Goal: Transaction & Acquisition: Purchase product/service

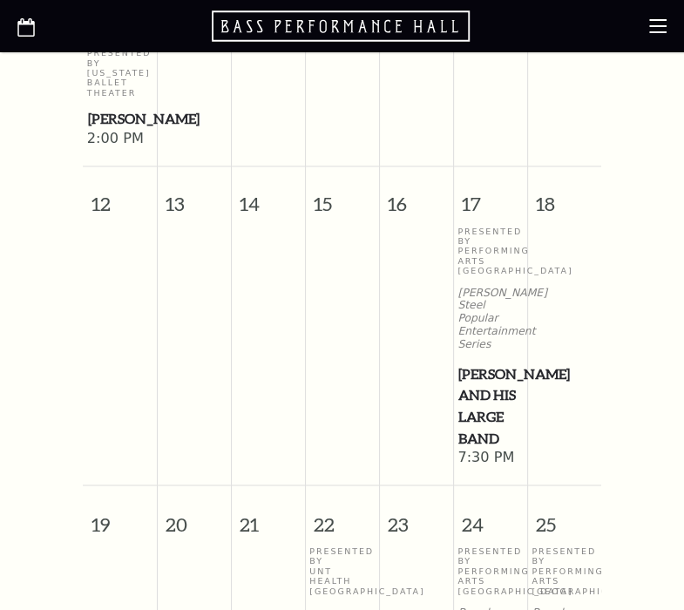
scroll to position [1423, 0]
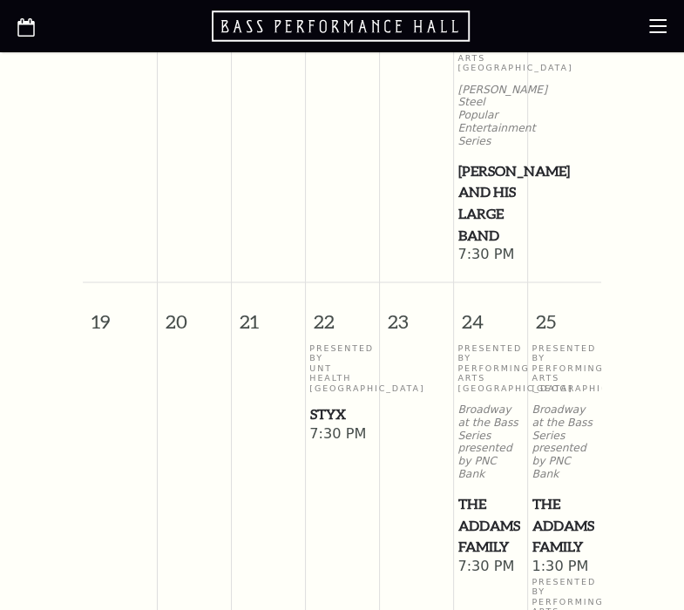
click at [477, 213] on span "[PERSON_NAME] and his Large Band" at bounding box center [490, 203] width 64 height 86
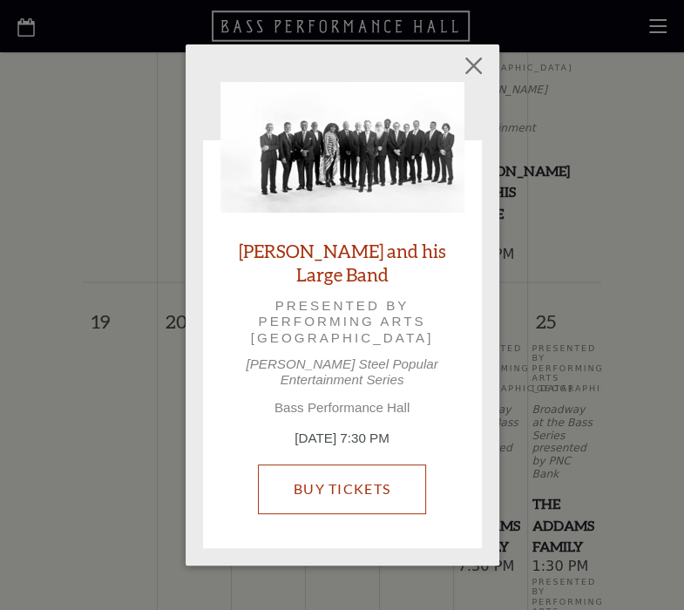
click at [378, 477] on link "Buy Tickets" at bounding box center [342, 488] width 168 height 49
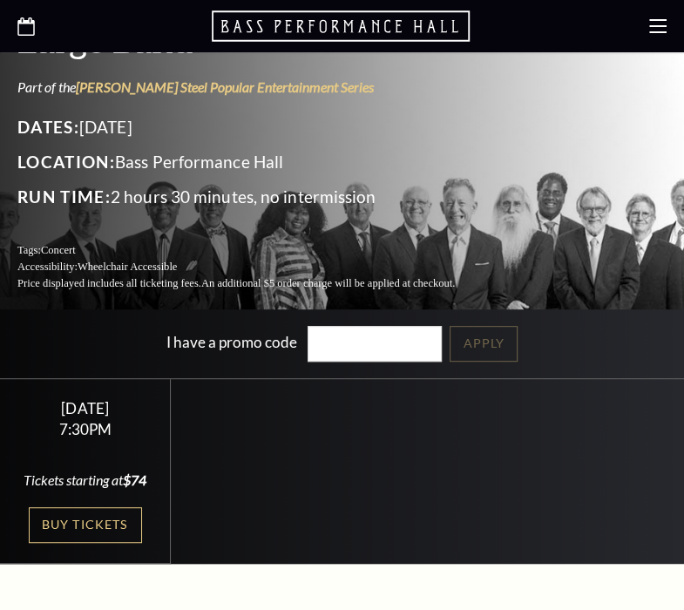
scroll to position [406, 0]
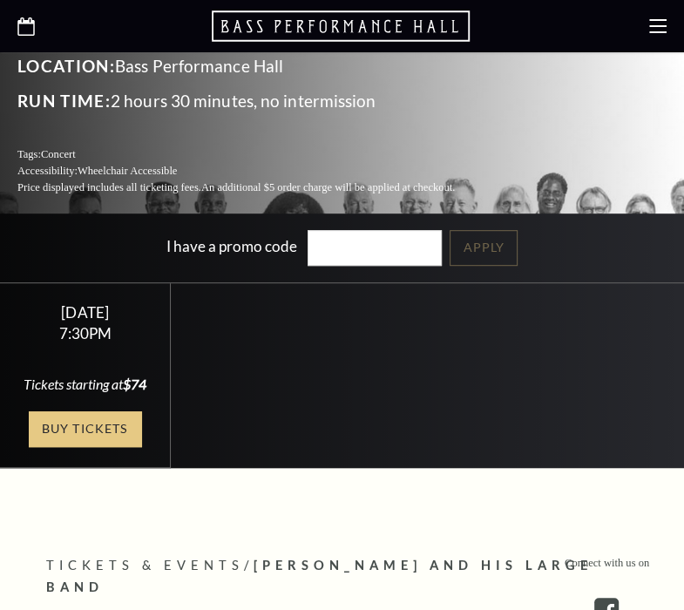
click at [118, 411] on link "Buy Tickets" at bounding box center [85, 429] width 113 height 36
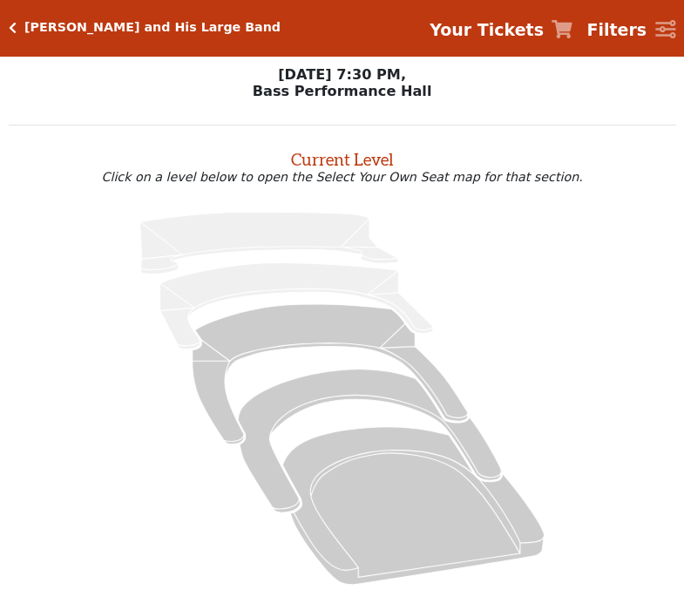
scroll to position [137, 0]
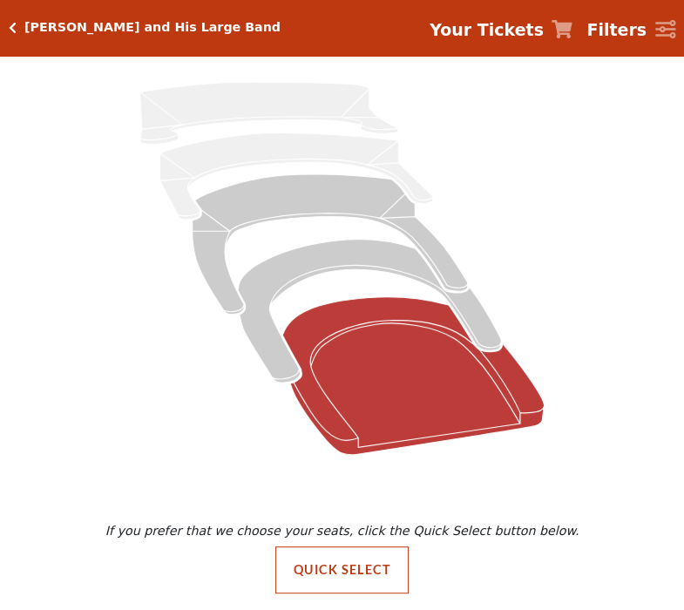
click at [438, 361] on icon at bounding box center [412, 375] width 261 height 158
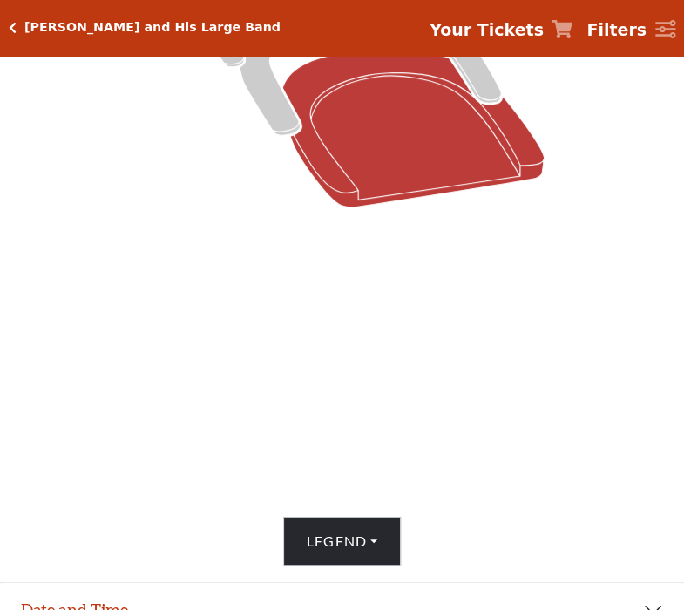
scroll to position [216, 0]
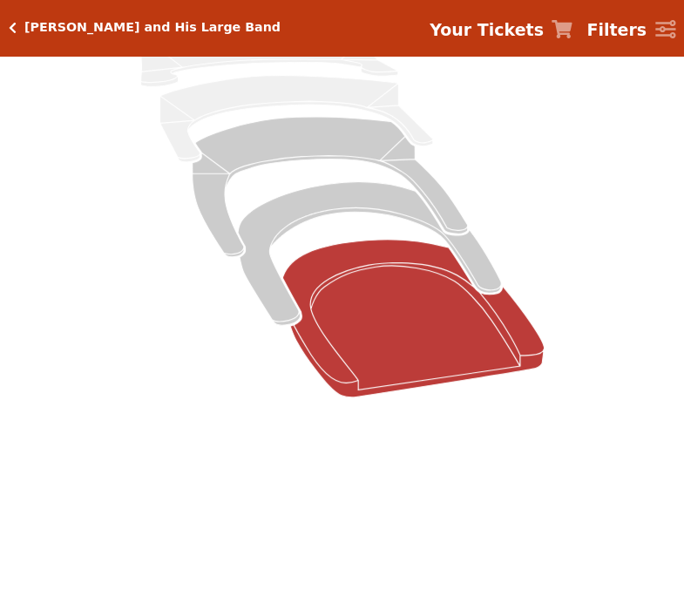
click at [423, 340] on icon at bounding box center [412, 319] width 261 height 158
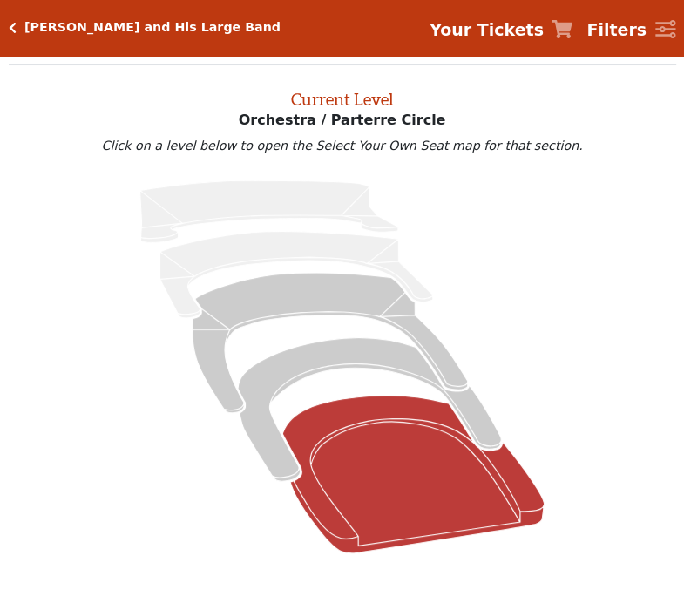
scroll to position [13, 0]
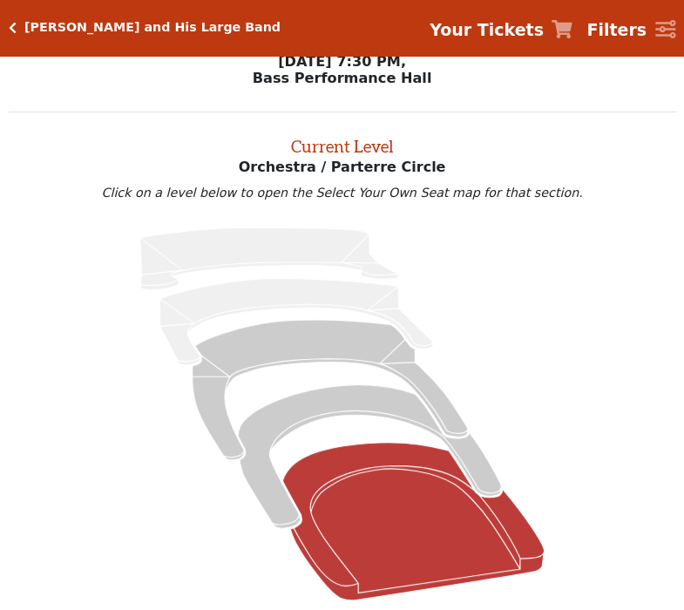
click at [443, 480] on icon at bounding box center [412, 522] width 261 height 158
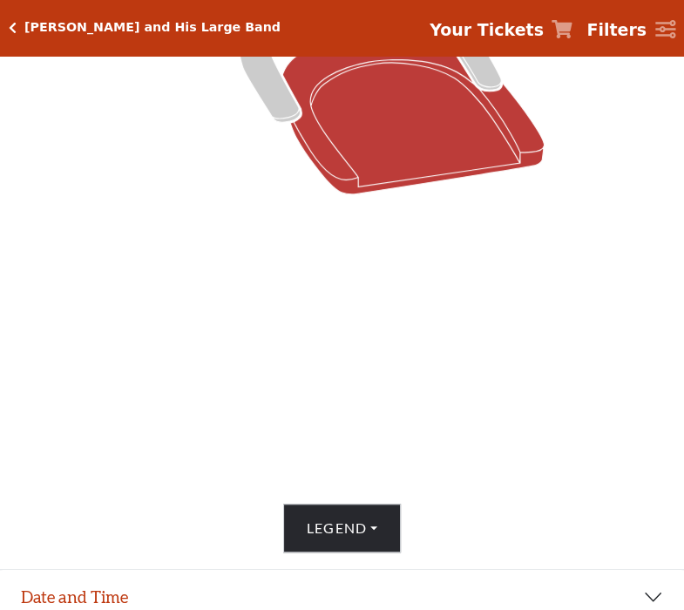
scroll to position [623, 0]
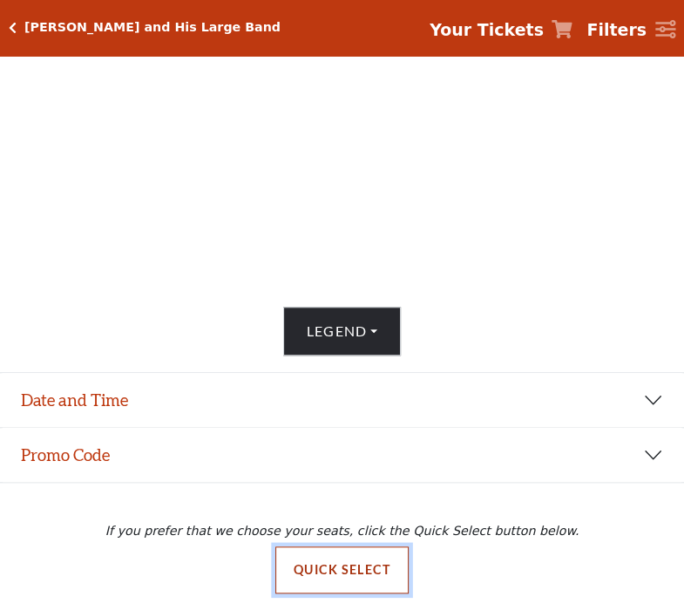
click at [349, 568] on button "Quick Select" at bounding box center [341, 569] width 133 height 47
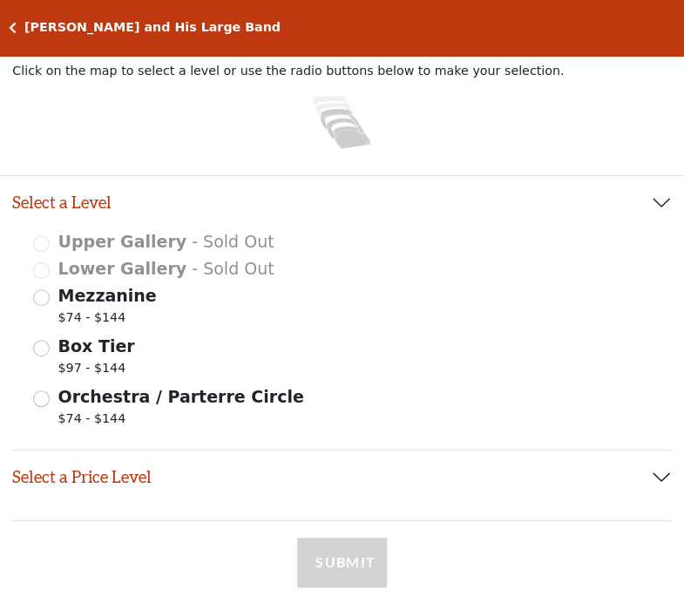
scroll to position [203, 0]
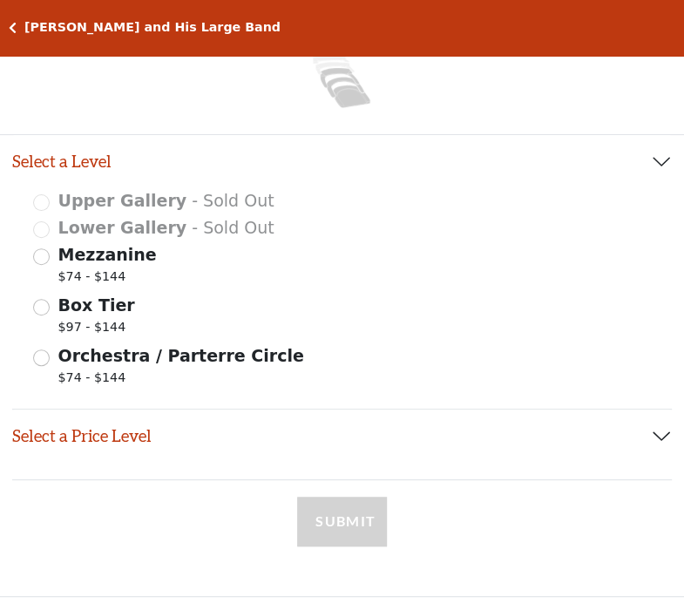
click at [234, 364] on span "Orchestra / Parterre Circle" at bounding box center [181, 355] width 246 height 19
click at [50, 364] on input "Orchestra / Parterre Circle $74 - $144" at bounding box center [41, 357] width 17 height 17
radio input "true"
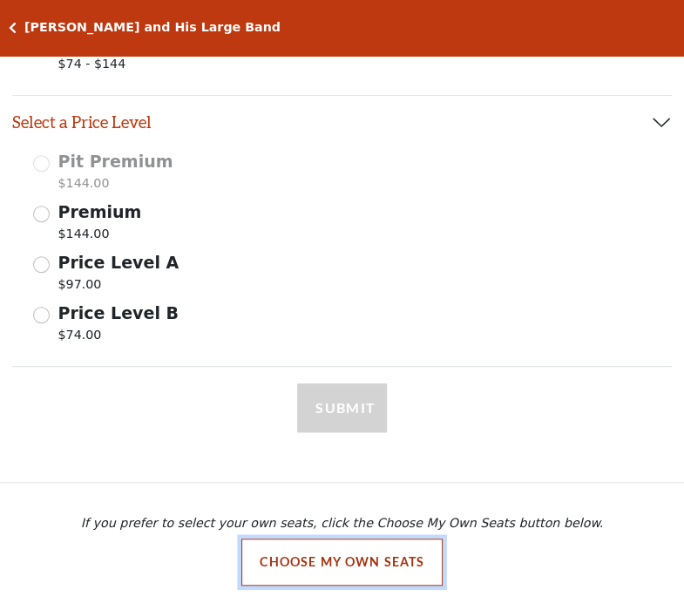
click at [355, 567] on button "Choose My Own Seats" at bounding box center [342, 561] width 202 height 47
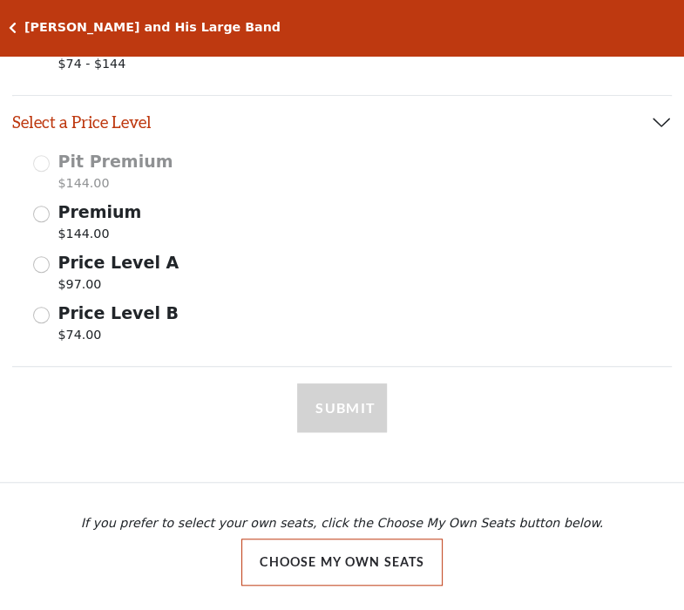
scroll to position [137, 0]
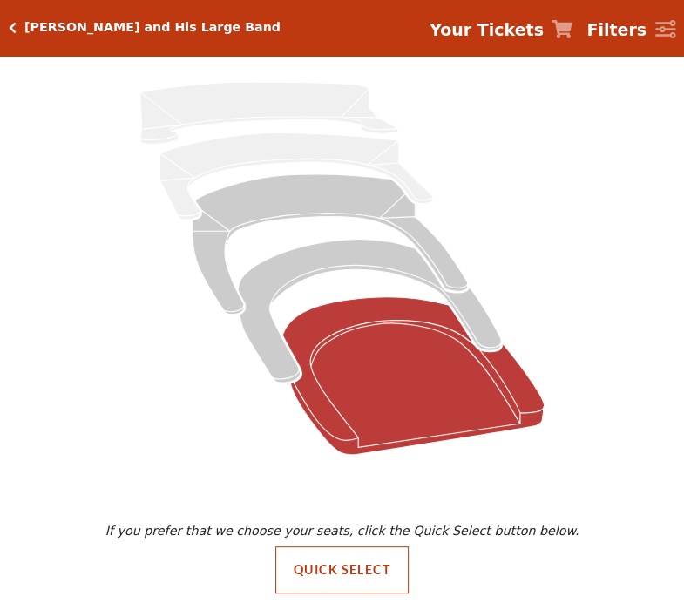
click at [457, 353] on icon at bounding box center [412, 375] width 261 height 158
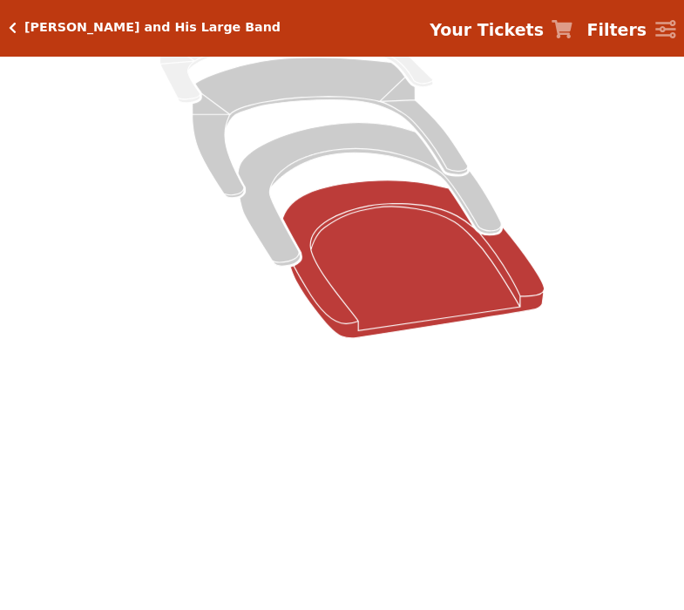
scroll to position [117, 0]
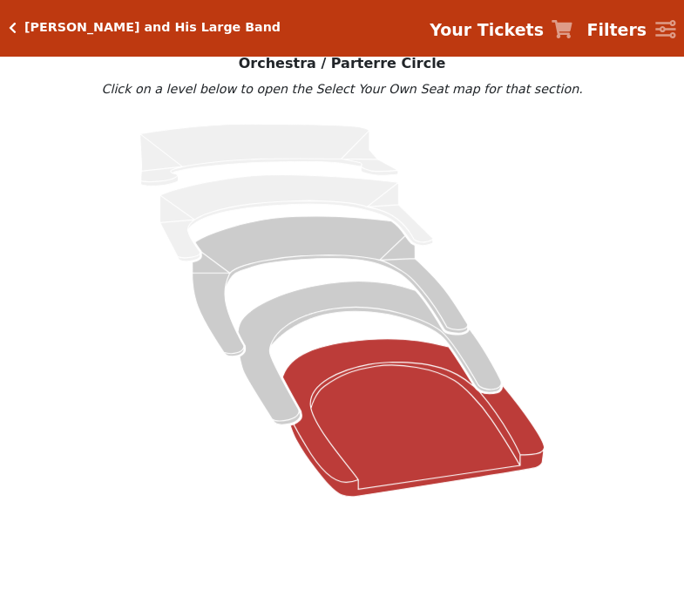
click at [451, 443] on icon at bounding box center [412, 418] width 261 height 158
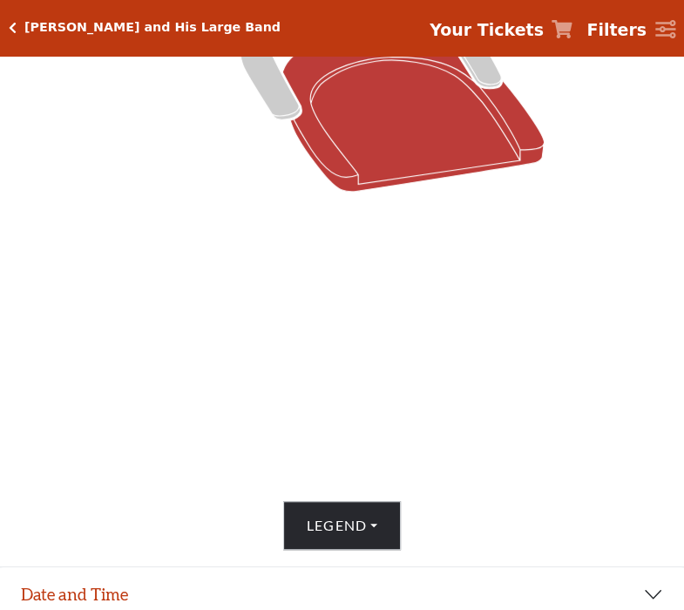
scroll to position [523, 0]
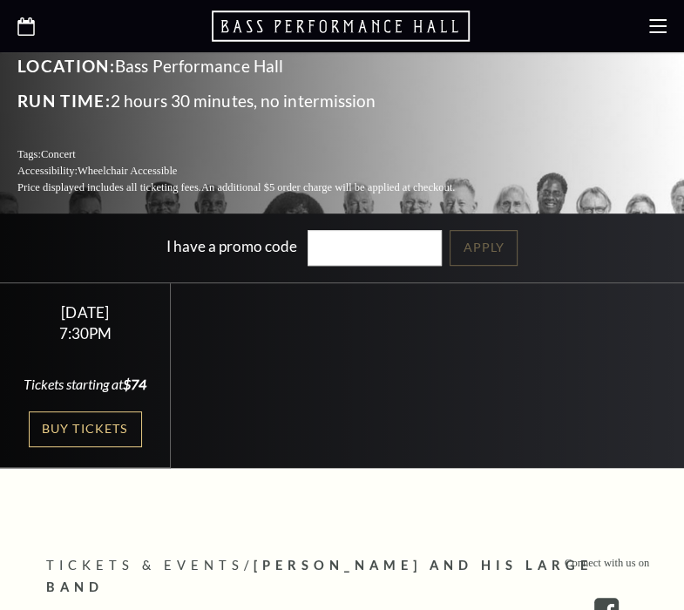
scroll to position [406, 0]
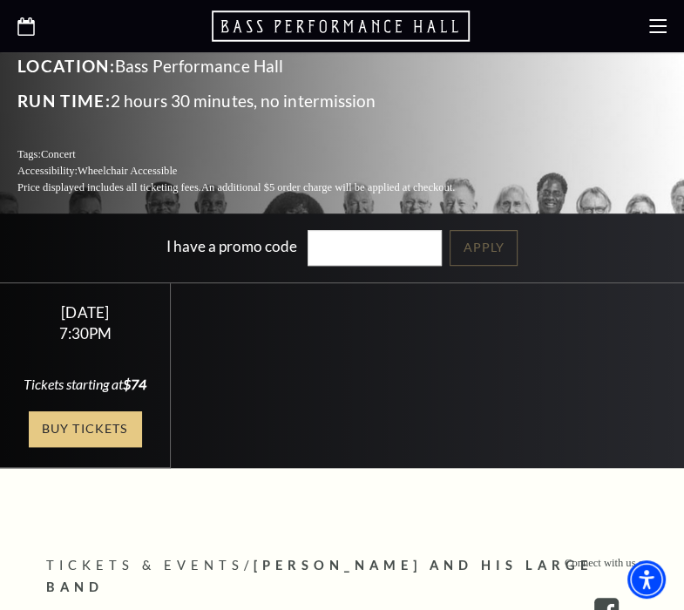
click at [114, 411] on link "Buy Tickets" at bounding box center [85, 429] width 113 height 36
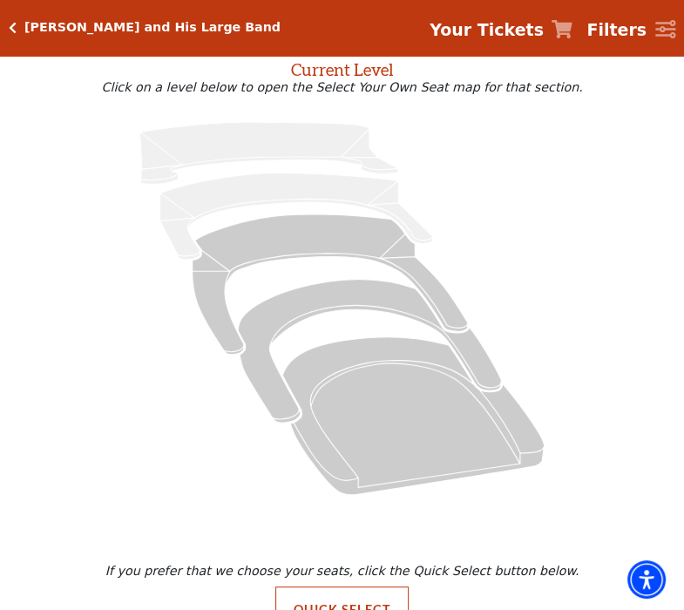
scroll to position [137, 0]
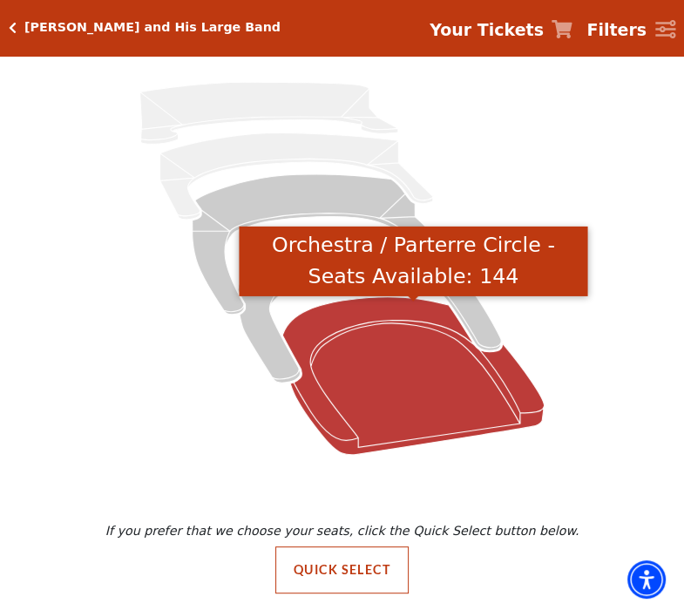
click at [429, 344] on icon "Orchestra / Parterre Circle - Seats Available: 144" at bounding box center [412, 375] width 261 height 158
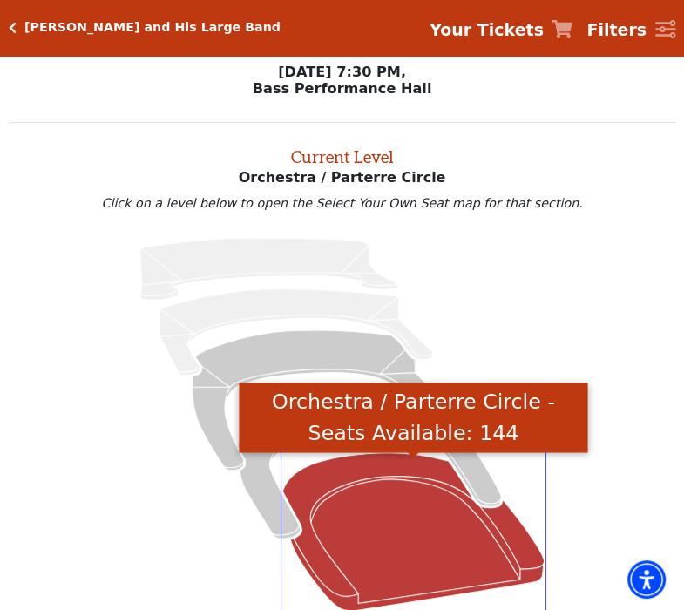
scroll to position [0, 0]
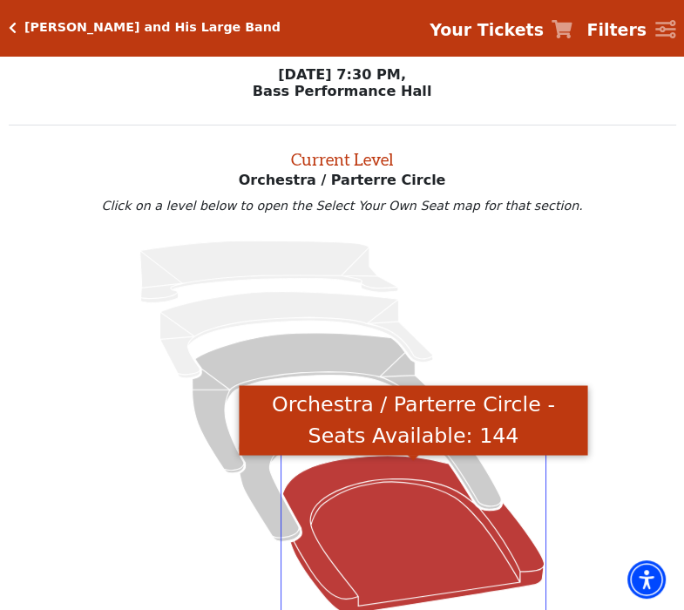
click at [15, 28] on icon "Click here to go back to filters" at bounding box center [13, 28] width 8 height 12
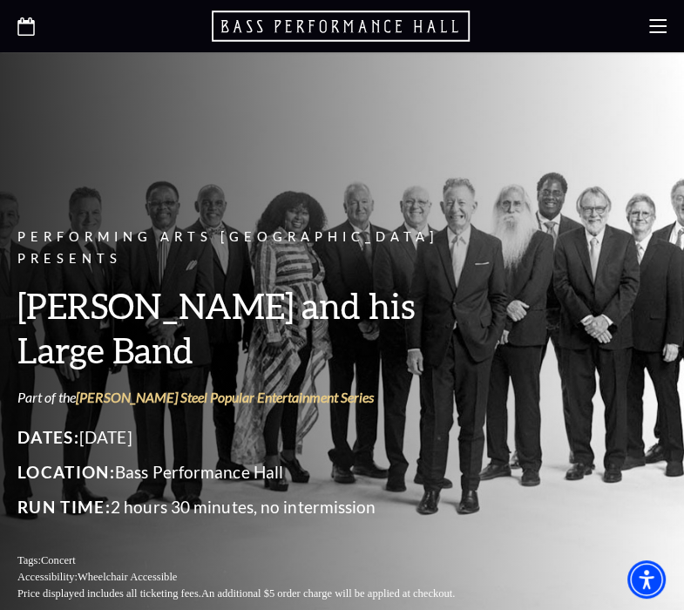
click at [652, 18] on icon at bounding box center [657, 25] width 17 height 17
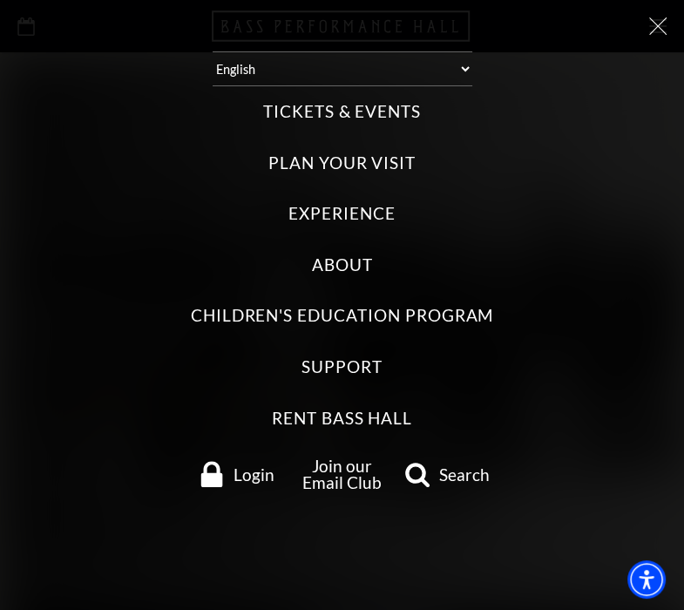
click at [342, 113] on label "Tickets & Events" at bounding box center [342, 112] width 158 height 24
click at [0, 0] on Events "Tickets & Events" at bounding box center [0, 0] width 0 height 0
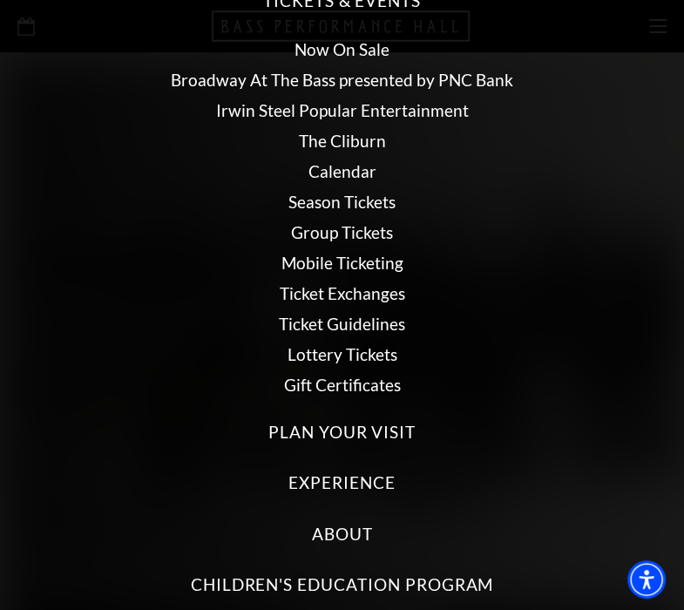
scroll to position [88, 0]
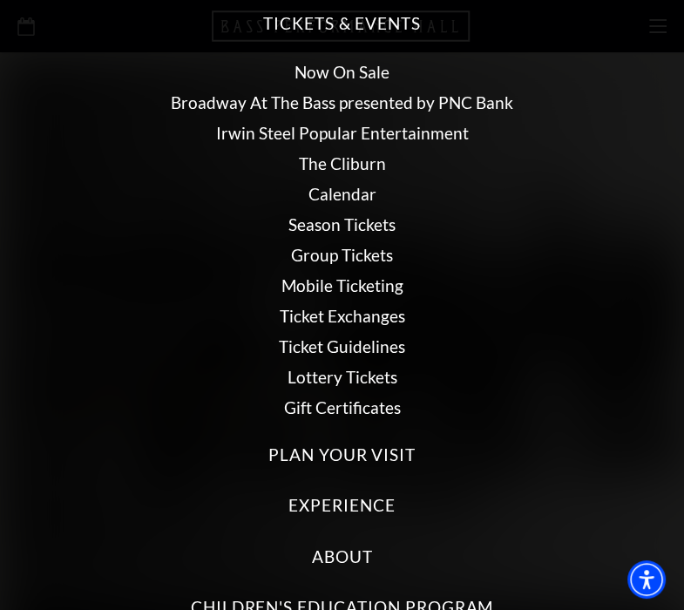
click at [359, 198] on link "Calendar" at bounding box center [342, 194] width 68 height 20
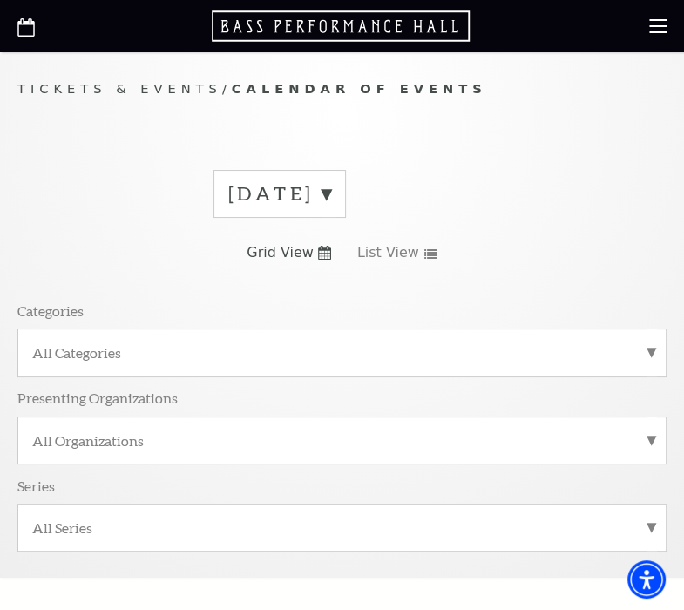
click at [324, 250] on use at bounding box center [324, 253] width 13 height 14
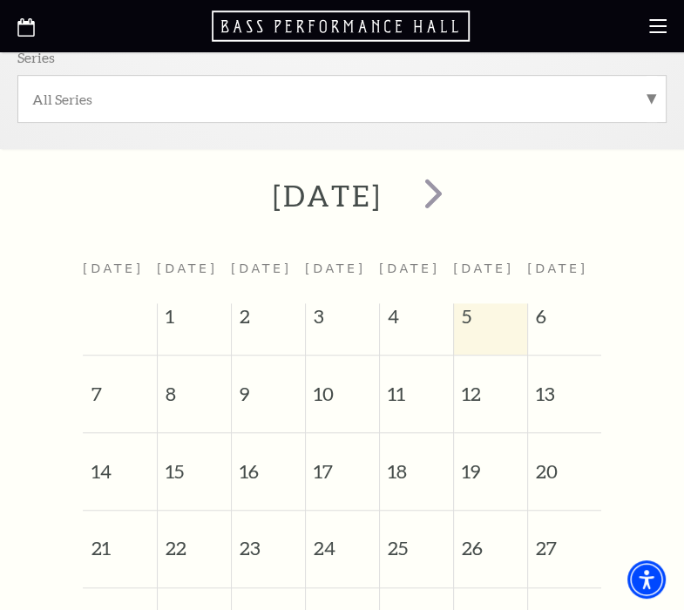
scroll to position [406, 0]
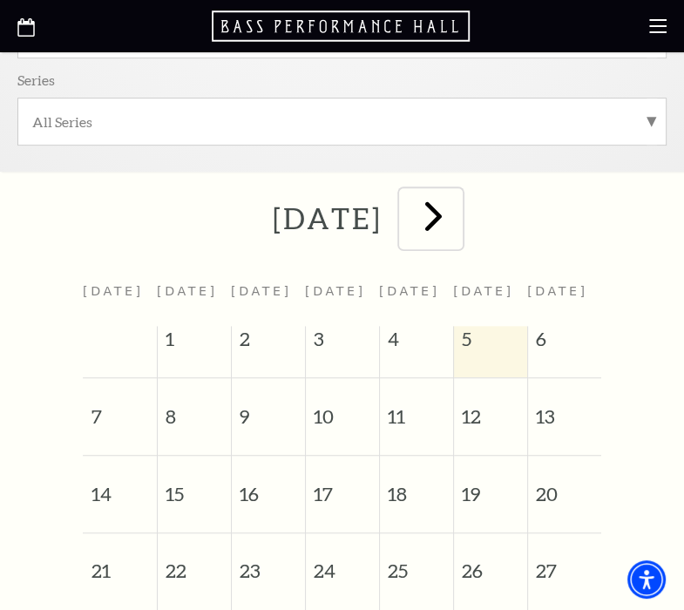
click at [457, 218] on span "next" at bounding box center [433, 216] width 50 height 50
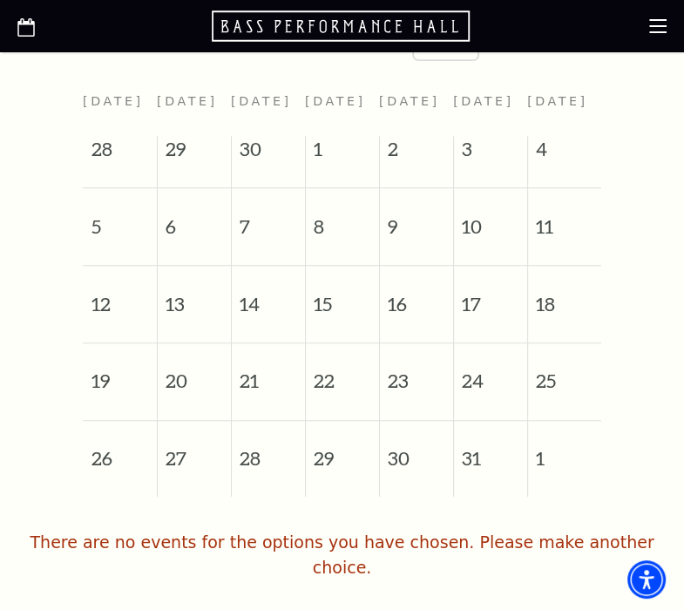
scroll to position [610, 0]
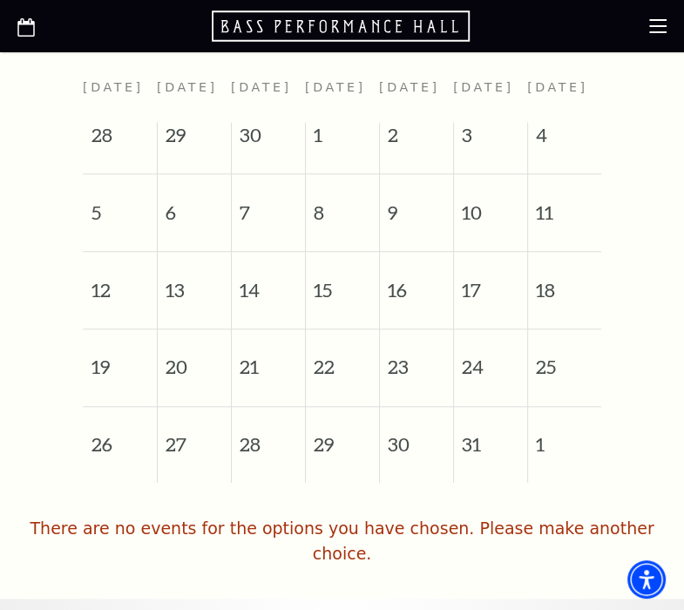
click at [477, 149] on span "3" at bounding box center [490, 139] width 73 height 35
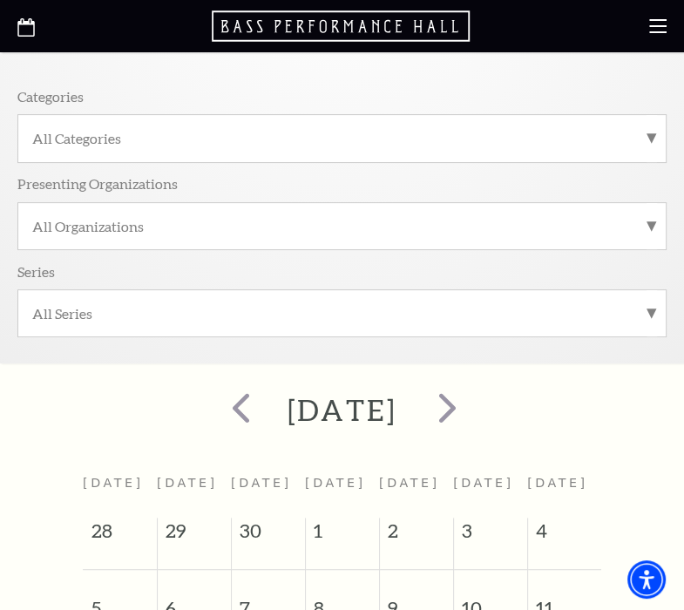
scroll to position [406, 0]
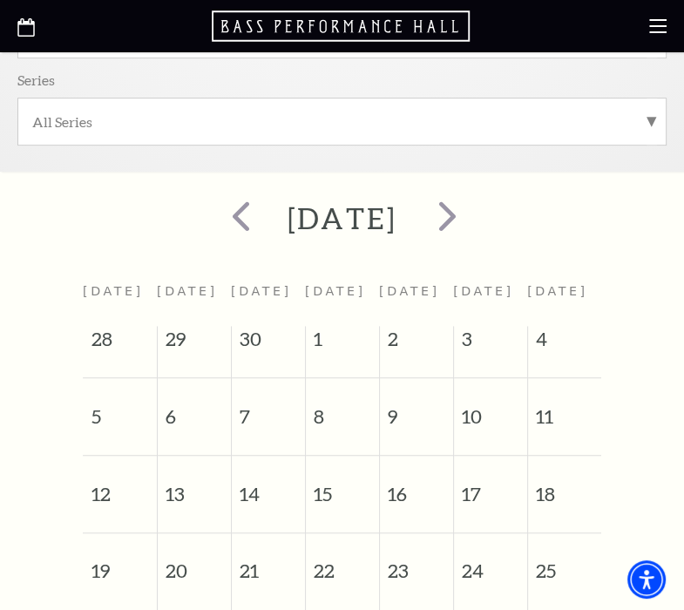
click at [464, 339] on span "3" at bounding box center [490, 343] width 73 height 35
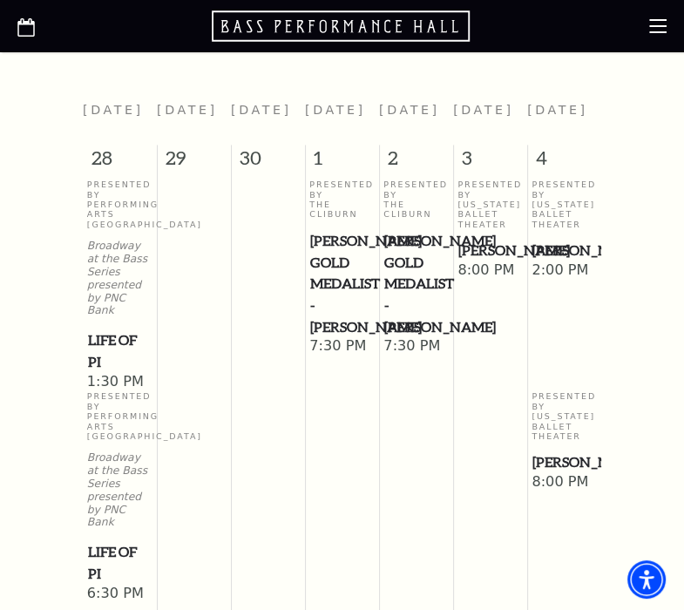
scroll to position [610, 0]
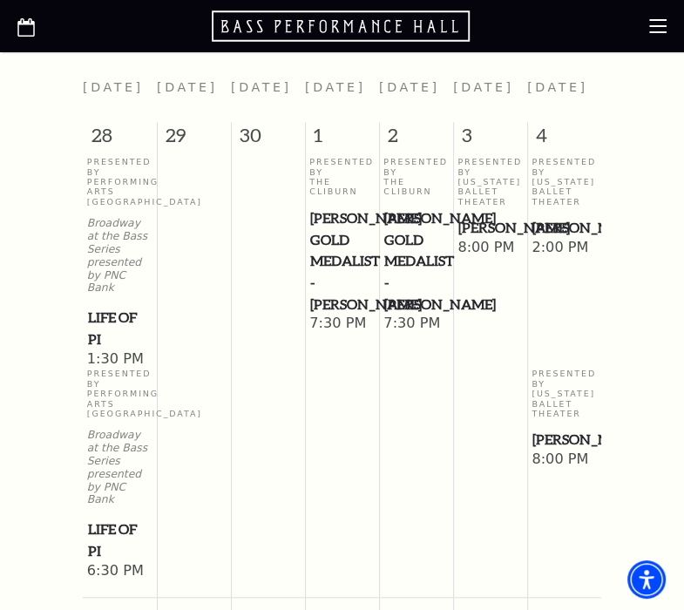
click at [494, 229] on span "[PERSON_NAME]" at bounding box center [490, 228] width 64 height 22
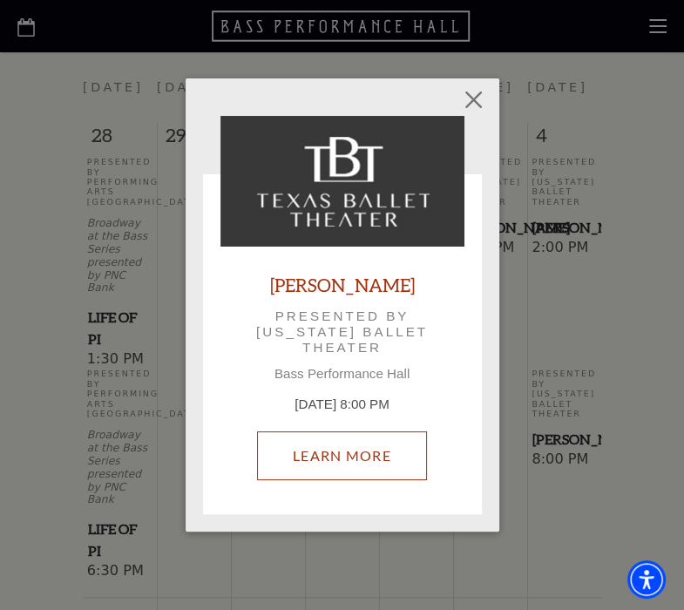
click at [328, 463] on link "Learn More" at bounding box center [342, 455] width 170 height 49
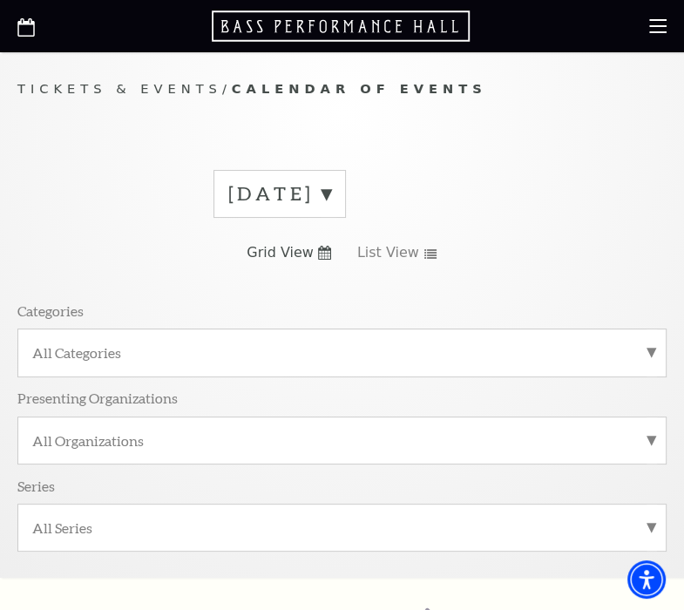
click at [331, 194] on label "September 2025" at bounding box center [279, 193] width 103 height 27
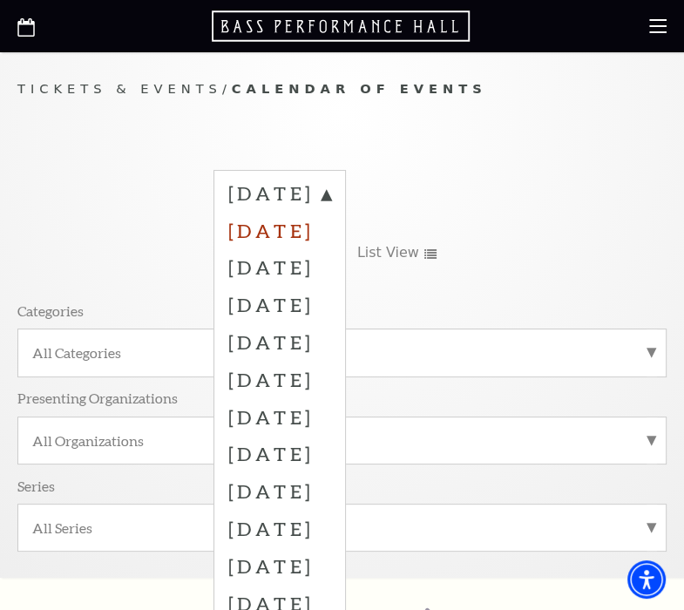
click at [307, 229] on label "October 2025" at bounding box center [279, 230] width 103 height 37
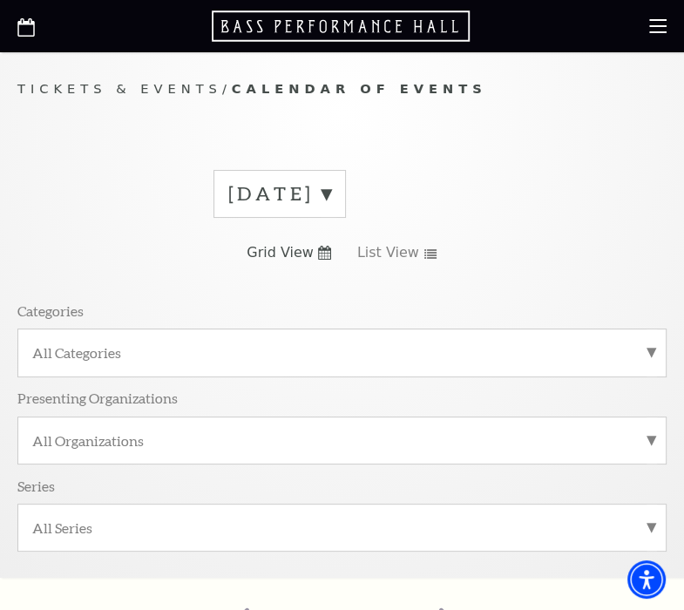
click at [324, 248] on use at bounding box center [324, 253] width 13 height 14
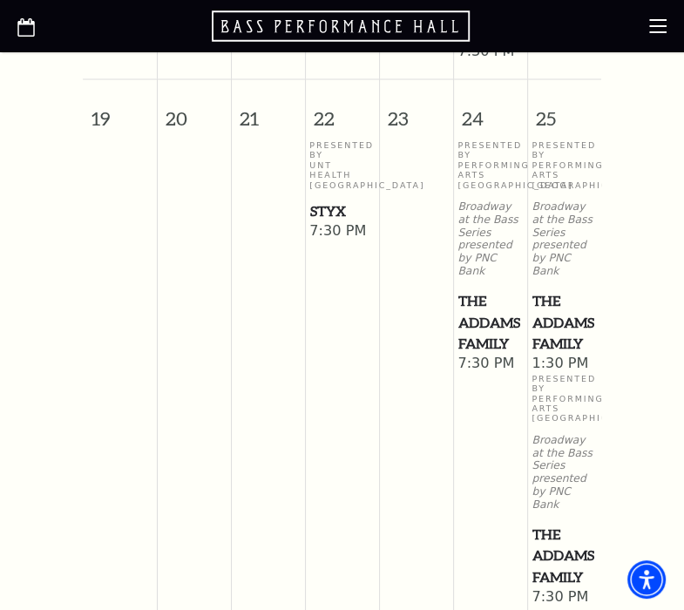
scroll to position [2033, 0]
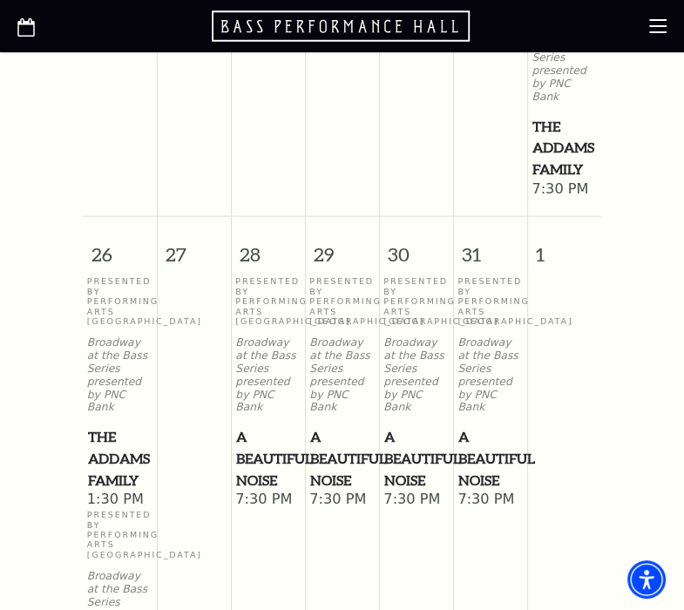
click at [258, 491] on span "7:30 PM" at bounding box center [267, 500] width 65 height 19
click at [267, 439] on span "A Beautiful Noise" at bounding box center [268, 458] width 64 height 64
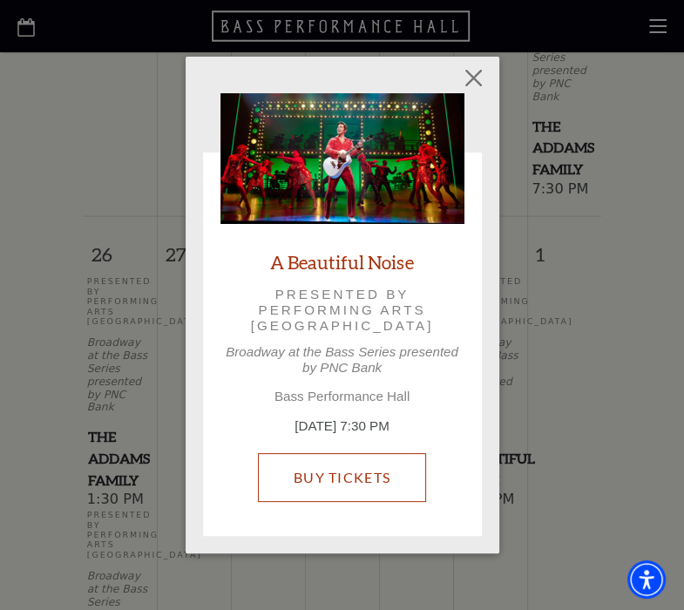
click at [310, 480] on link "Buy Tickets" at bounding box center [342, 477] width 168 height 49
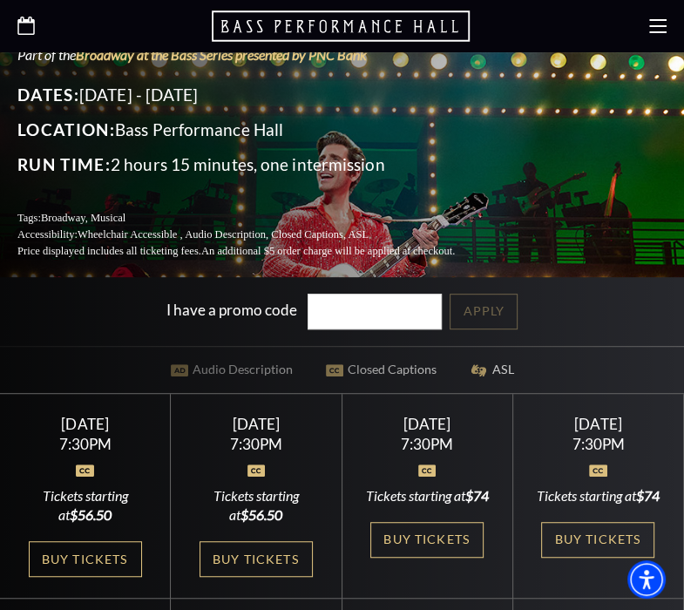
scroll to position [406, 0]
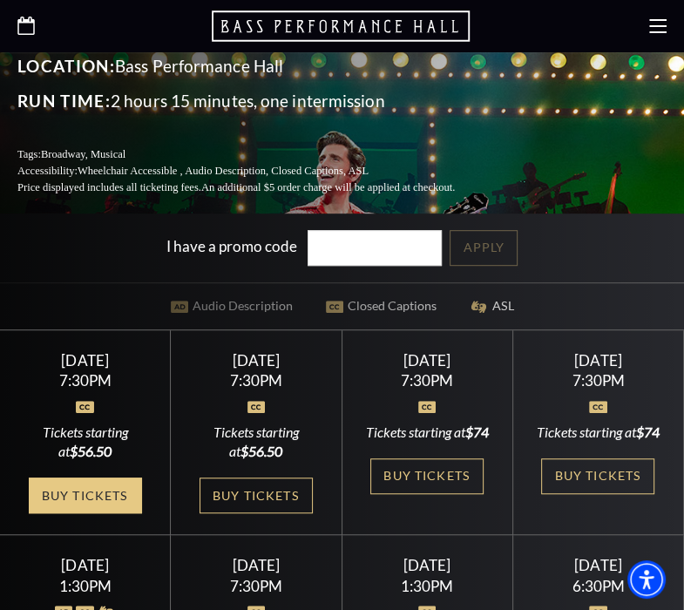
click at [70, 492] on link "Buy Tickets" at bounding box center [85, 495] width 113 height 36
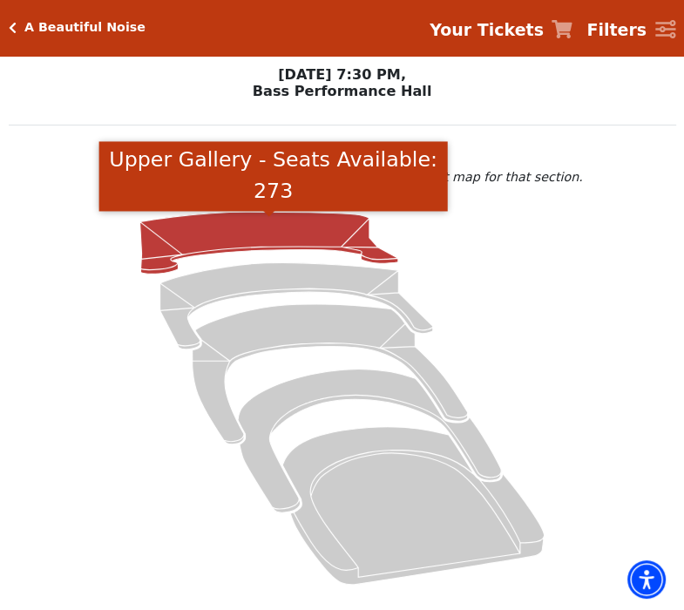
click at [230, 246] on icon "Upper Gallery - Seats Available: 273" at bounding box center [269, 243] width 258 height 62
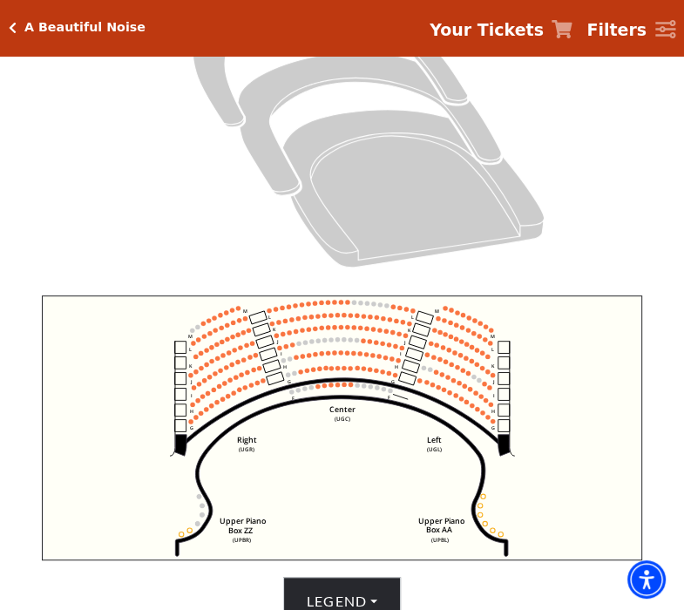
scroll to position [472, 0]
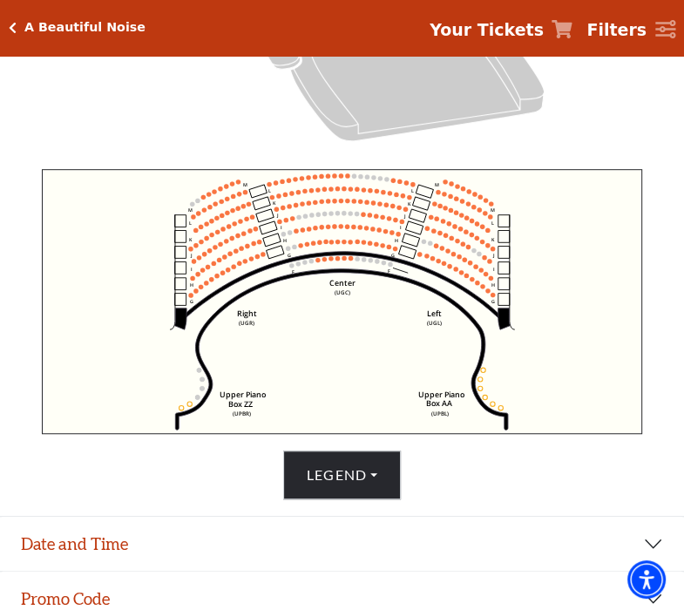
click at [10, 30] on icon "Click here to go back to filters" at bounding box center [13, 28] width 8 height 12
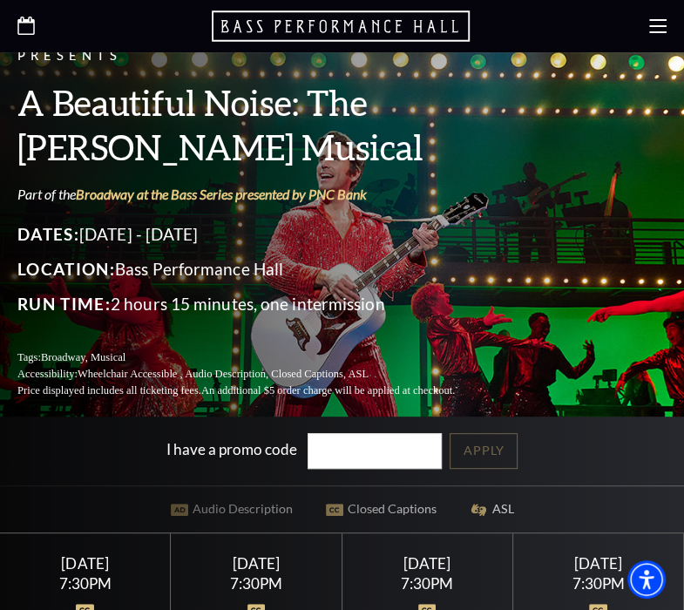
scroll to position [406, 0]
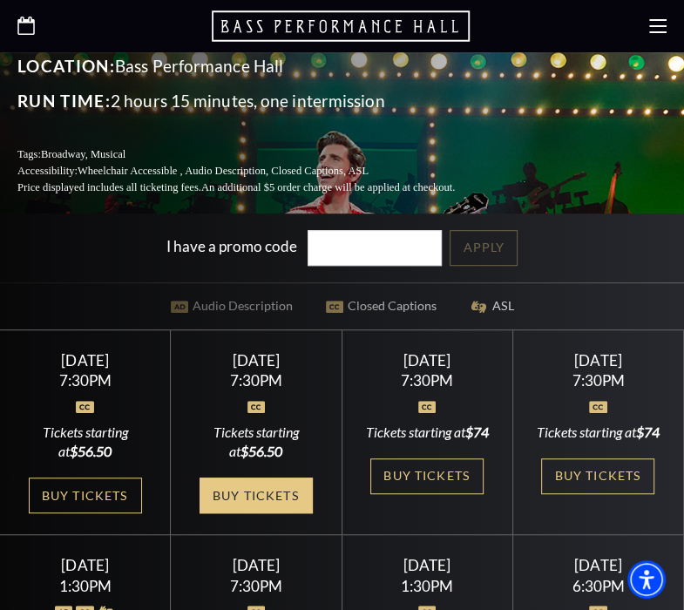
click at [276, 494] on link "Buy Tickets" at bounding box center [256, 495] width 113 height 36
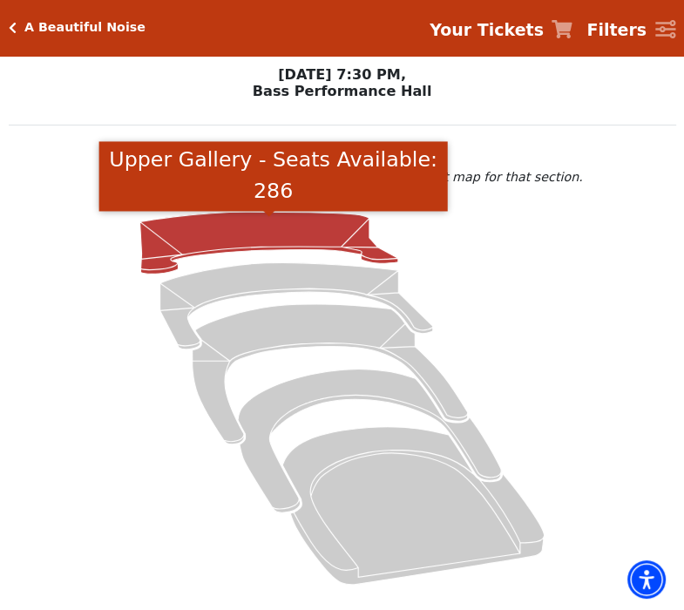
click at [171, 244] on icon "Upper Gallery - Seats Available: 286" at bounding box center [269, 243] width 258 height 62
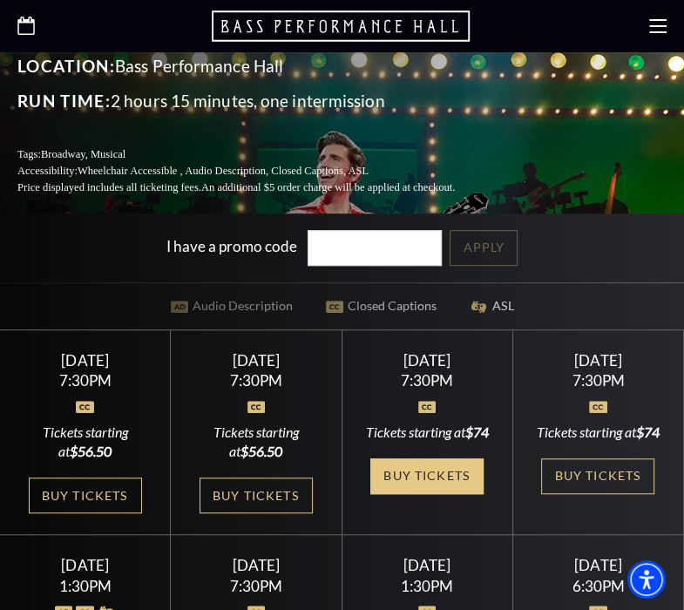
click at [425, 458] on link "Buy Tickets" at bounding box center [426, 476] width 113 height 36
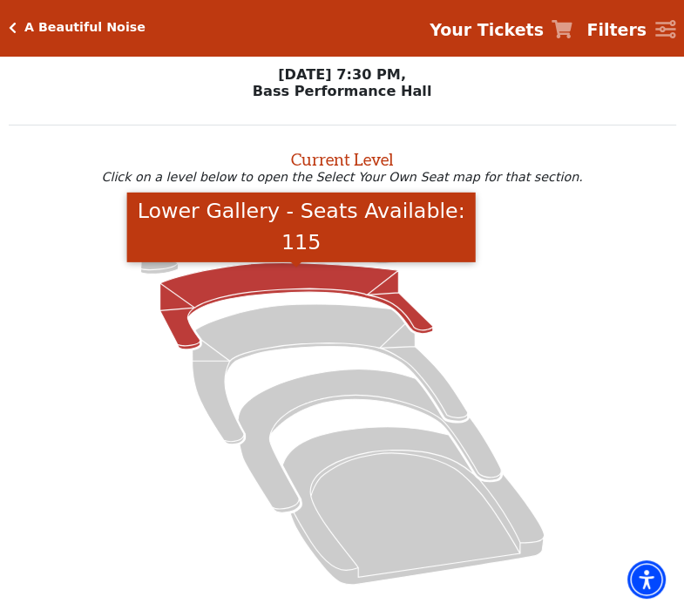
click at [248, 278] on icon "Lower Gallery - Seats Available: 115" at bounding box center [296, 305] width 273 height 86
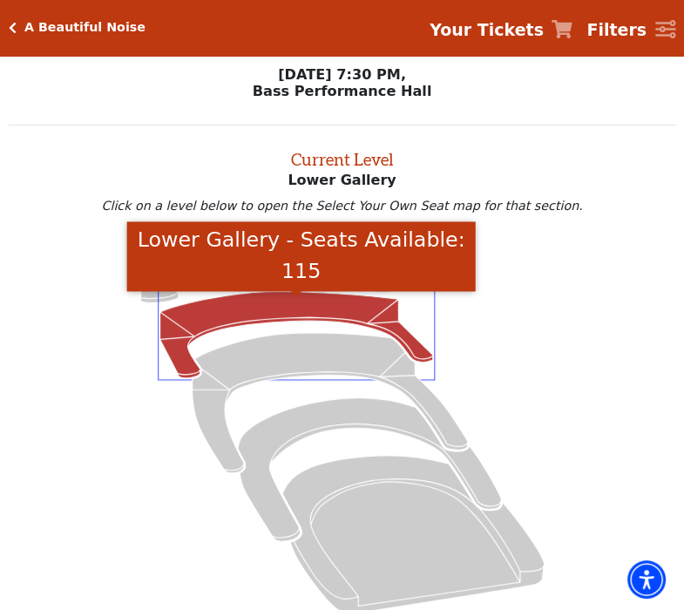
click at [85, 346] on icon at bounding box center [342, 427] width 626 height 396
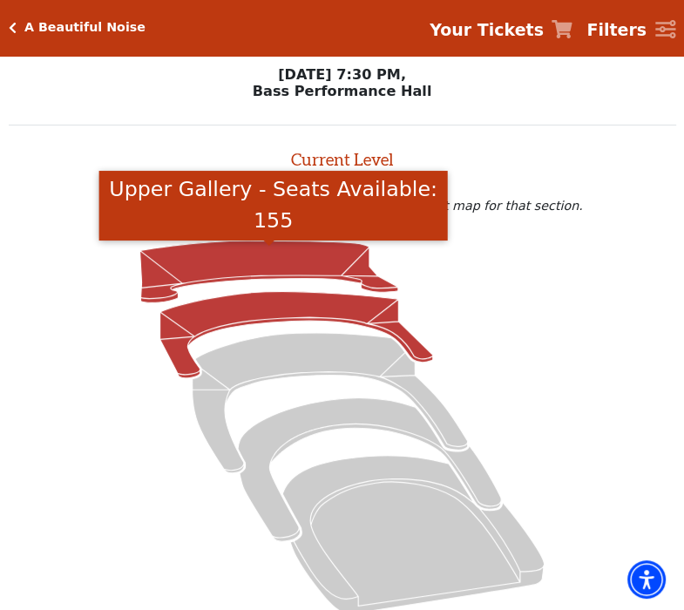
click at [170, 254] on icon "Upper Gallery - Seats Available: 155" at bounding box center [269, 272] width 258 height 62
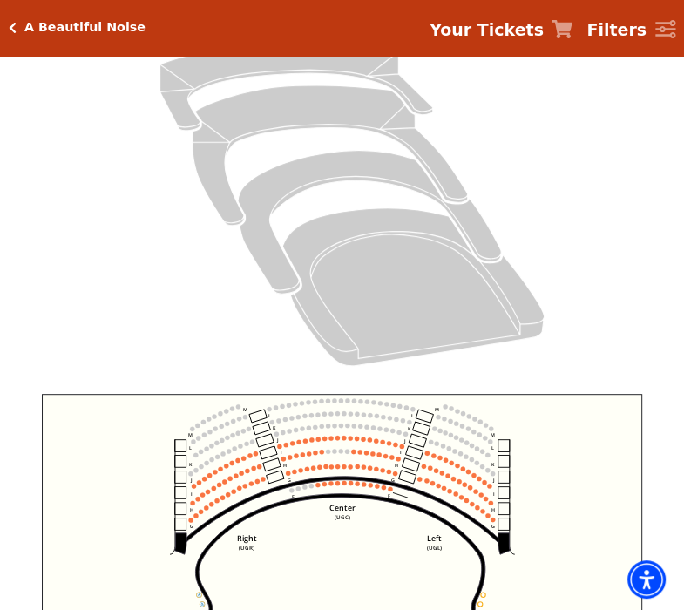
scroll to position [269, 0]
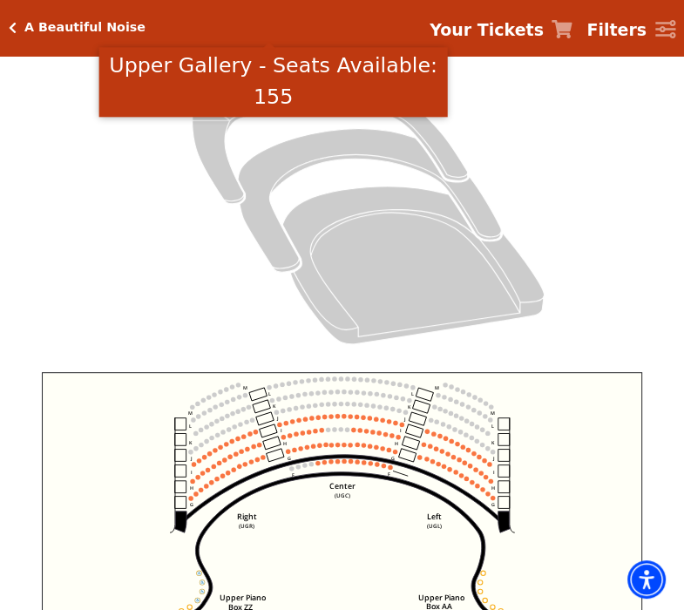
click at [14, 20] on div "A Beautiful Noise" at bounding box center [77, 27] width 137 height 15
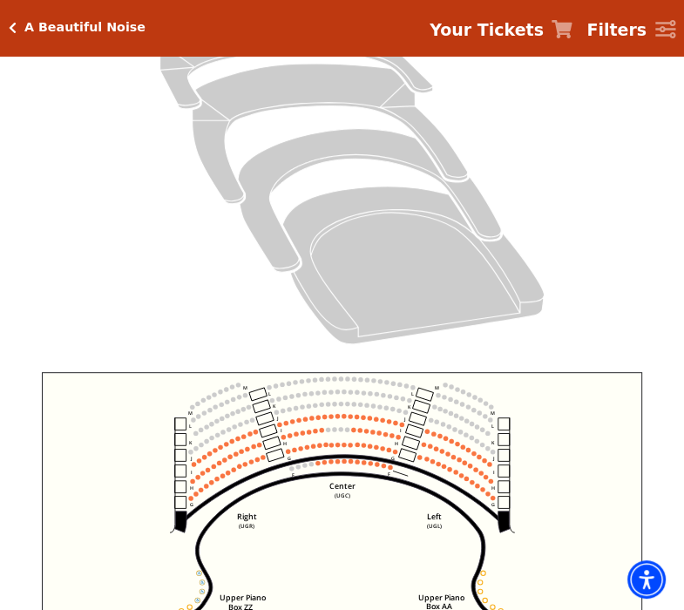
click at [11, 28] on icon "Click here to go back to filters" at bounding box center [13, 28] width 8 height 12
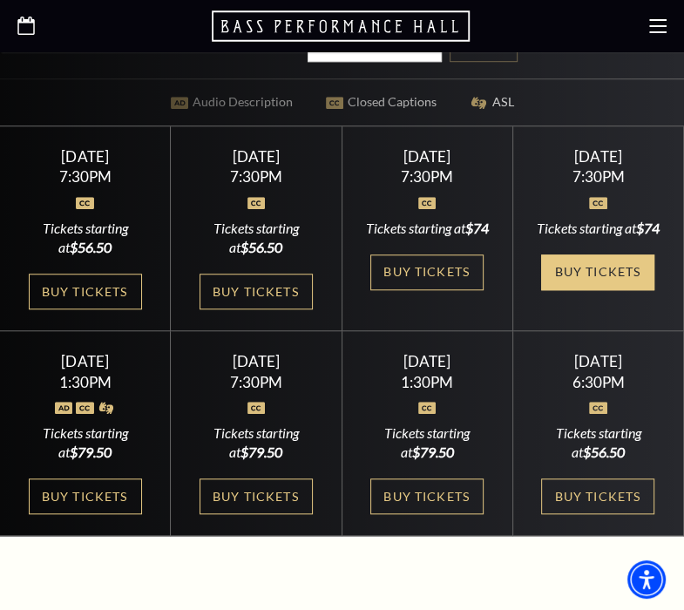
click at [602, 254] on link "Buy Tickets" at bounding box center [597, 272] width 113 height 36
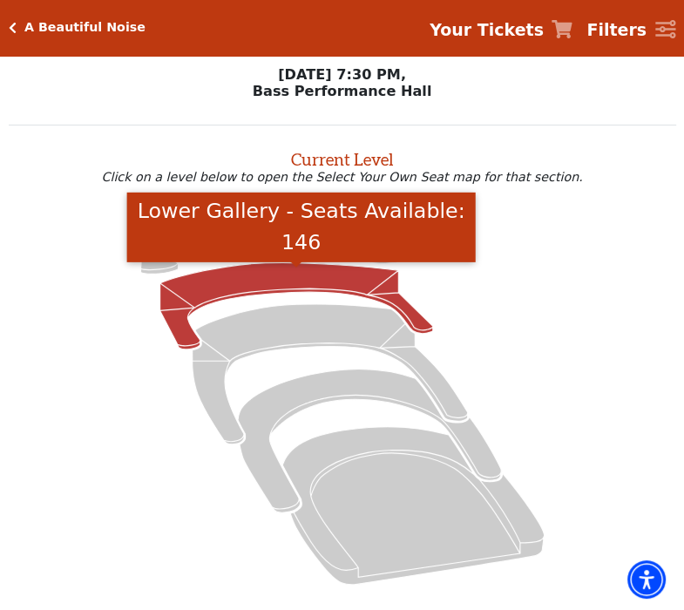
click at [265, 283] on icon "Lower Gallery - Seats Available: 146" at bounding box center [296, 305] width 273 height 86
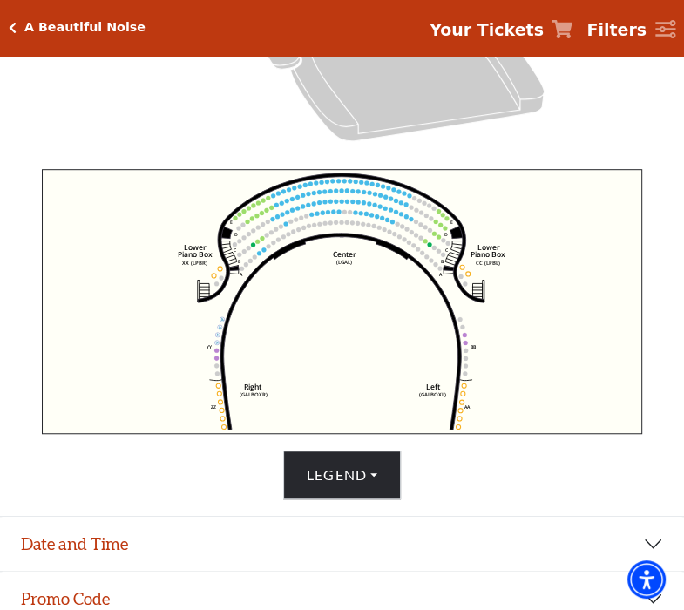
scroll to position [269, 0]
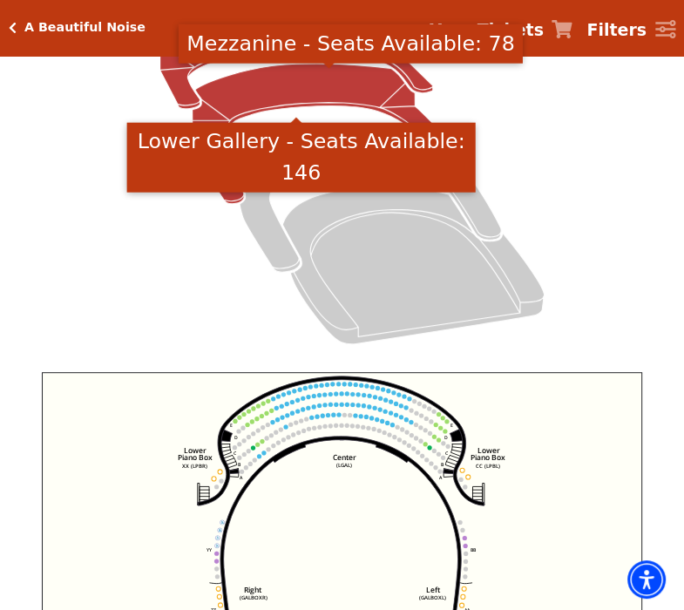
click at [269, 99] on icon "Mezzanine - Seats Available: 78" at bounding box center [330, 134] width 275 height 140
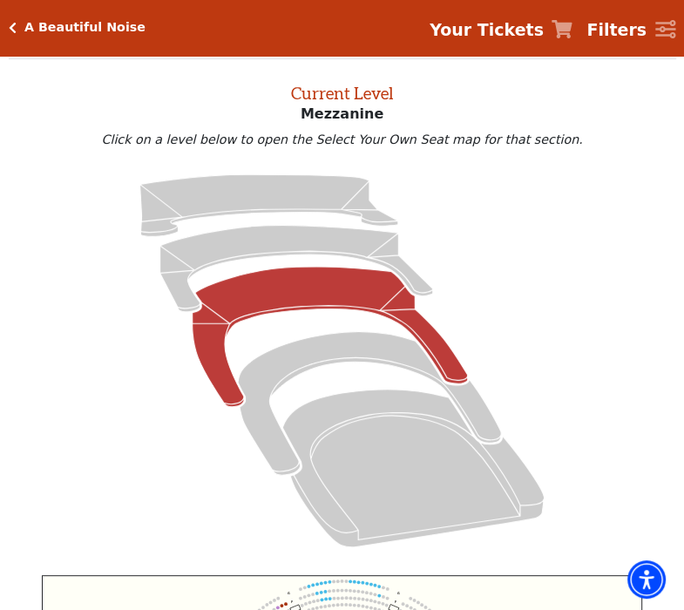
scroll to position [472, 0]
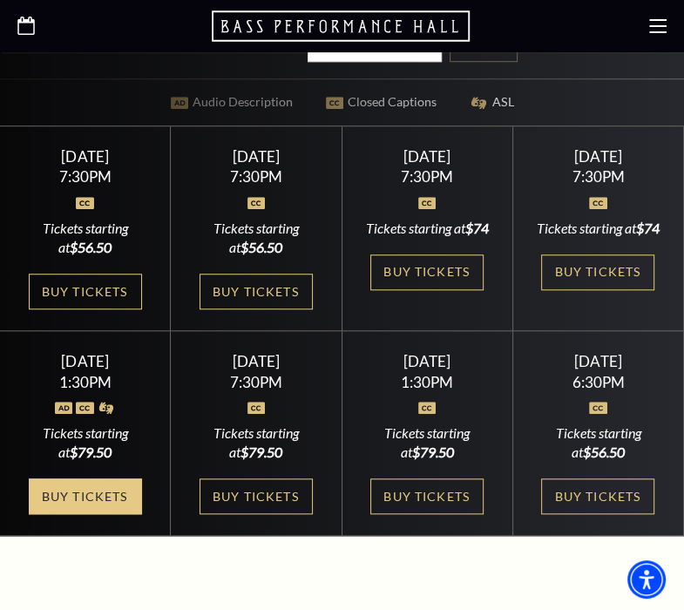
click at [85, 511] on link "Buy Tickets" at bounding box center [85, 496] width 113 height 36
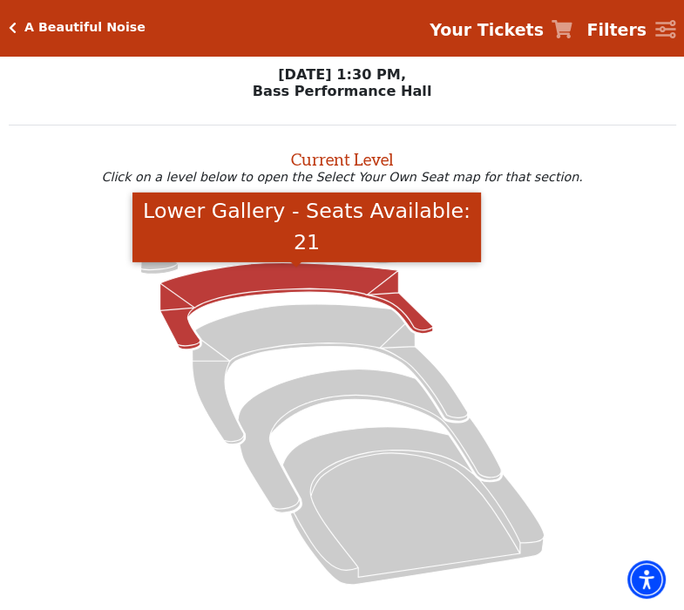
click at [267, 288] on icon "Lower Gallery - Seats Available: 21" at bounding box center [296, 305] width 273 height 86
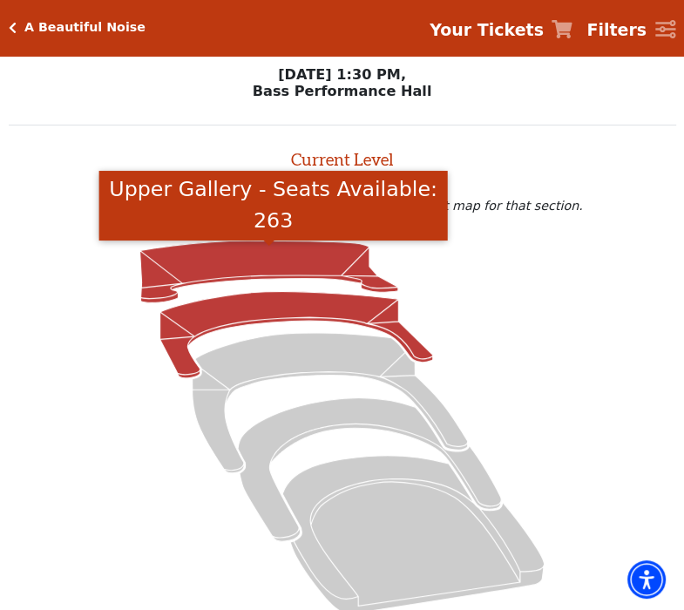
click at [215, 269] on icon "Upper Gallery - Seats Available: 263" at bounding box center [269, 272] width 258 height 62
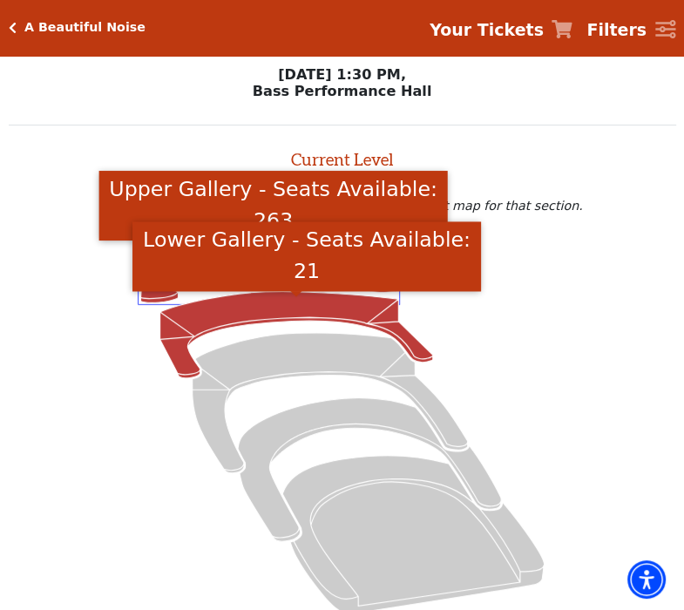
click at [300, 313] on icon "Lower Gallery - Seats Available: 21" at bounding box center [296, 335] width 273 height 86
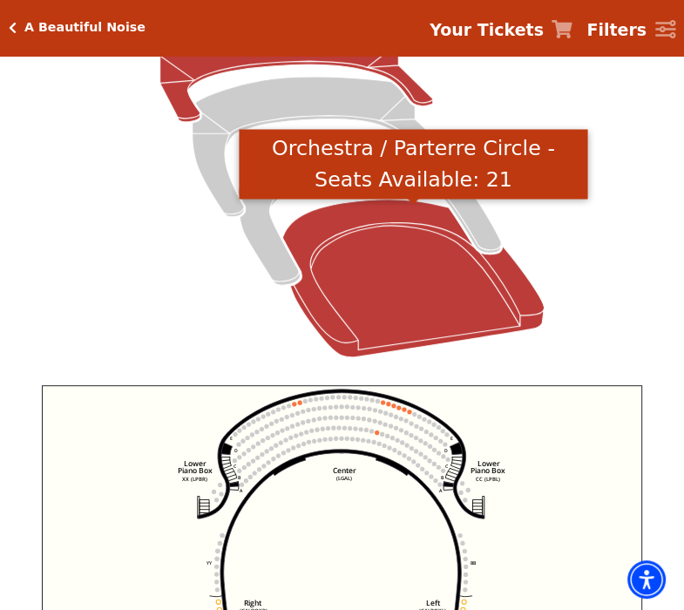
scroll to position [269, 0]
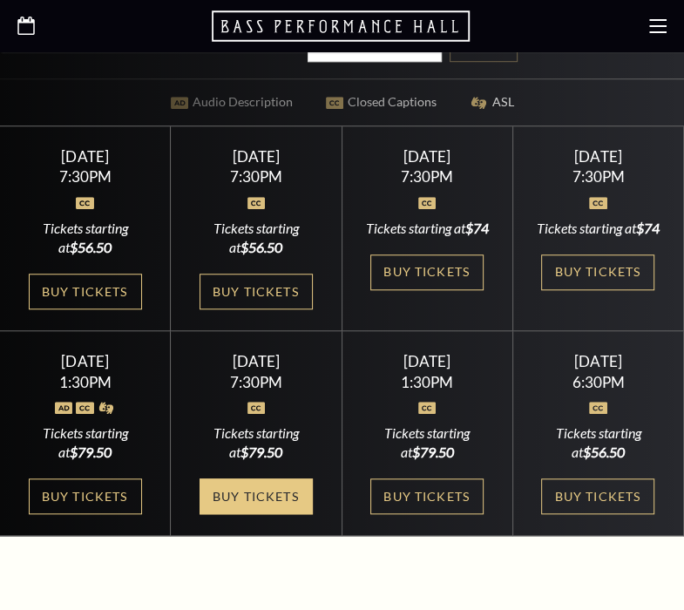
click at [267, 513] on link "Buy Tickets" at bounding box center [256, 496] width 113 height 36
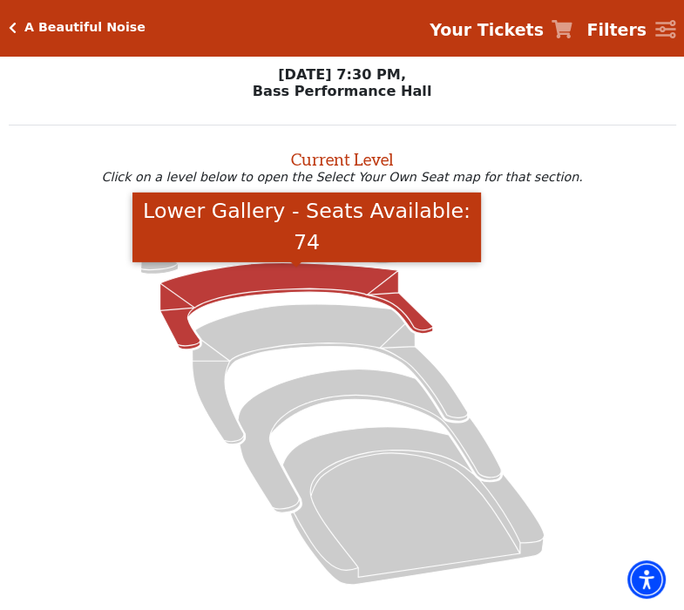
click at [257, 285] on icon "Lower Gallery - Seats Available: 74" at bounding box center [296, 305] width 273 height 86
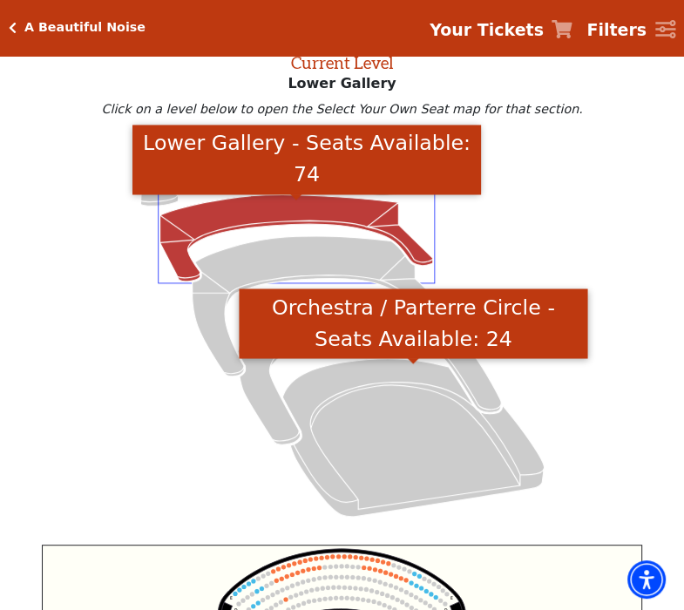
scroll to position [66, 0]
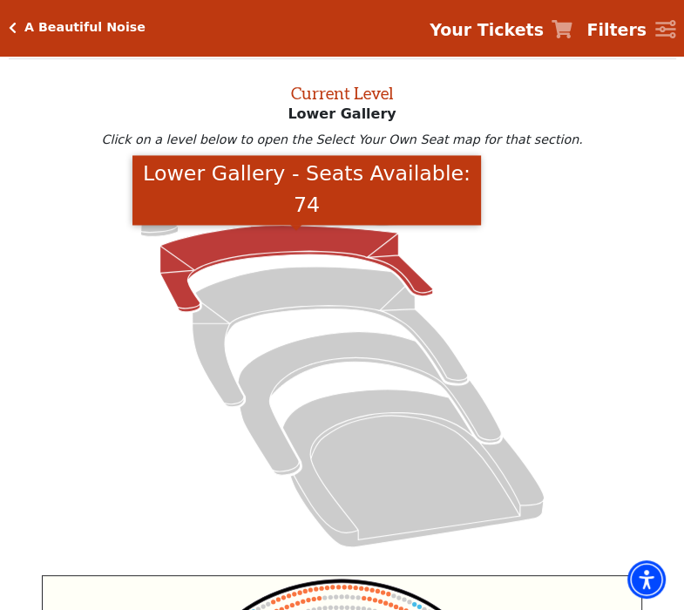
click at [33, 219] on icon at bounding box center [342, 361] width 626 height 396
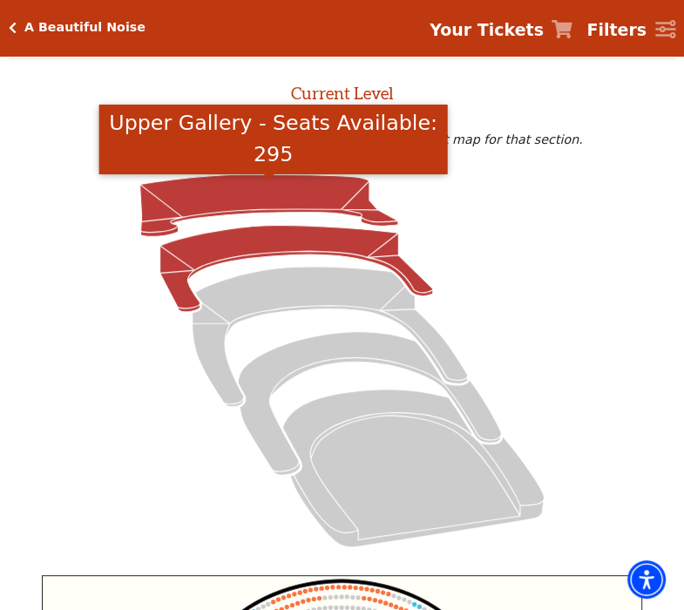
click at [186, 195] on icon "Upper Gallery - Seats Available: 295" at bounding box center [269, 206] width 258 height 62
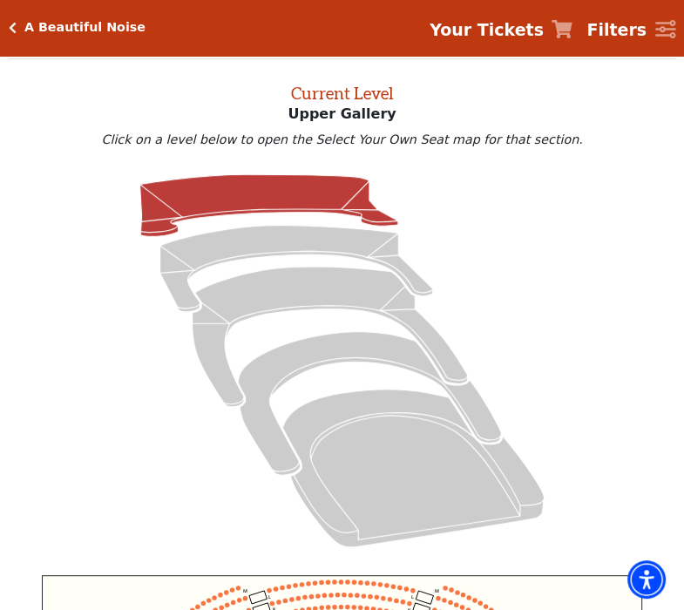
scroll to position [472, 0]
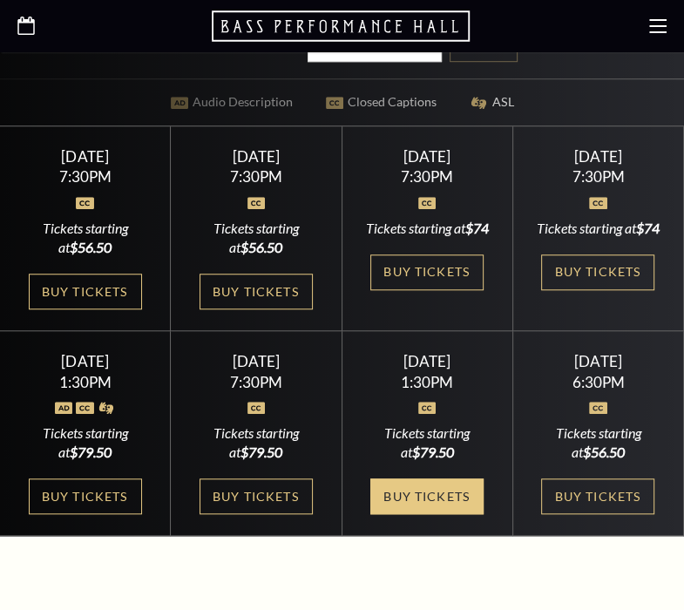
drag, startPoint x: 0, startPoint y: 0, endPoint x: 436, endPoint y: 518, distance: 676.5
click at [436, 514] on link "Buy Tickets" at bounding box center [426, 496] width 113 height 36
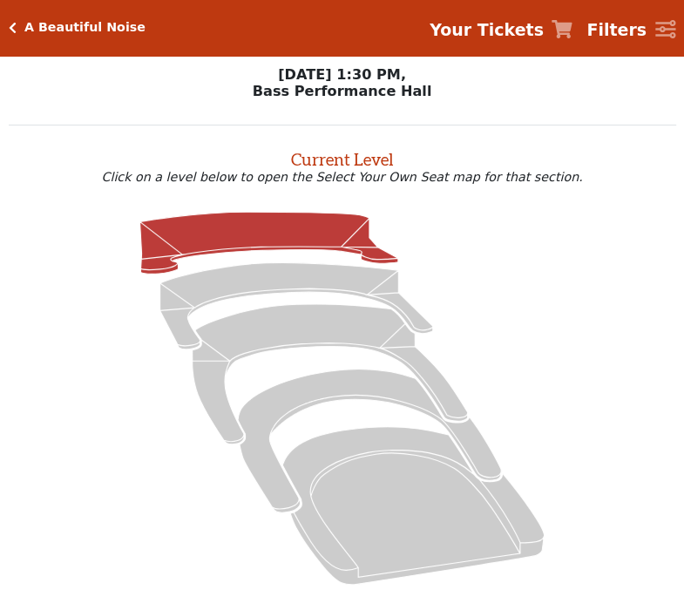
click at [238, 240] on icon at bounding box center [269, 243] width 258 height 62
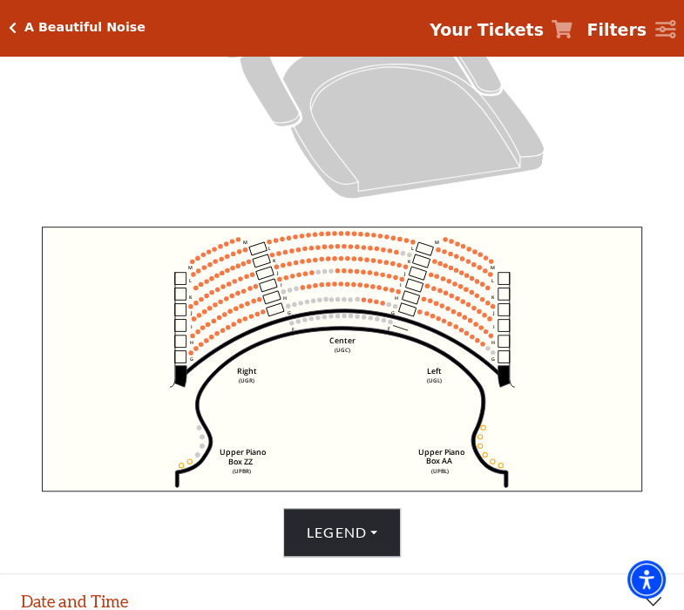
scroll to position [488, 0]
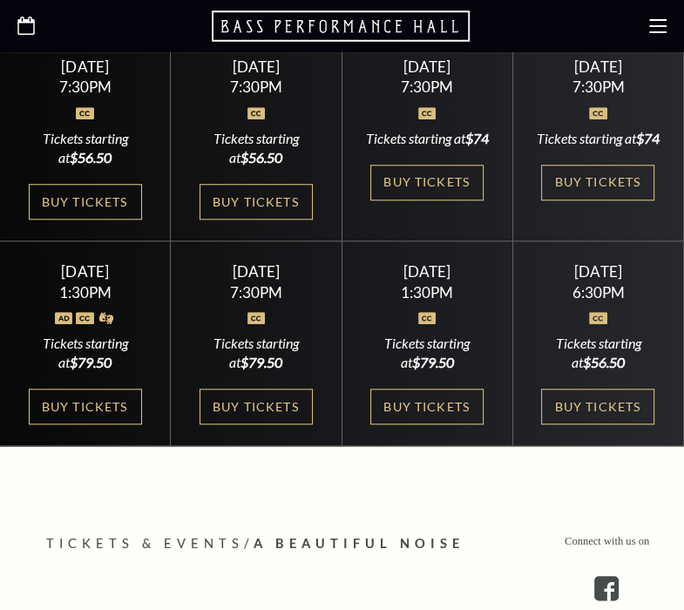
scroll to position [813, 0]
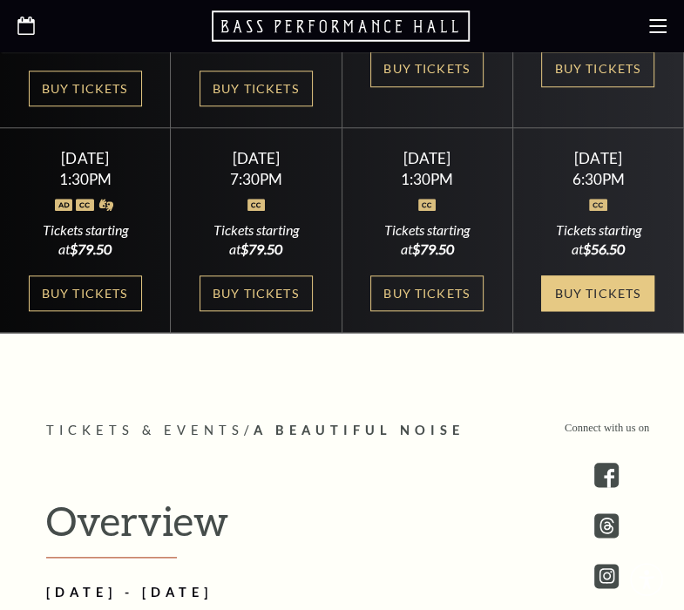
click at [622, 295] on link "Buy Tickets" at bounding box center [597, 293] width 113 height 36
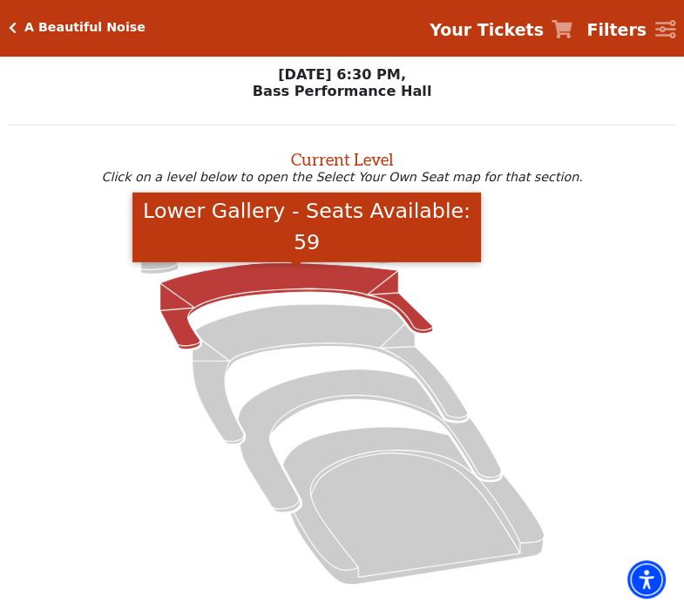
click at [295, 278] on icon "Lower Gallery - Seats Available: 59" at bounding box center [296, 305] width 273 height 86
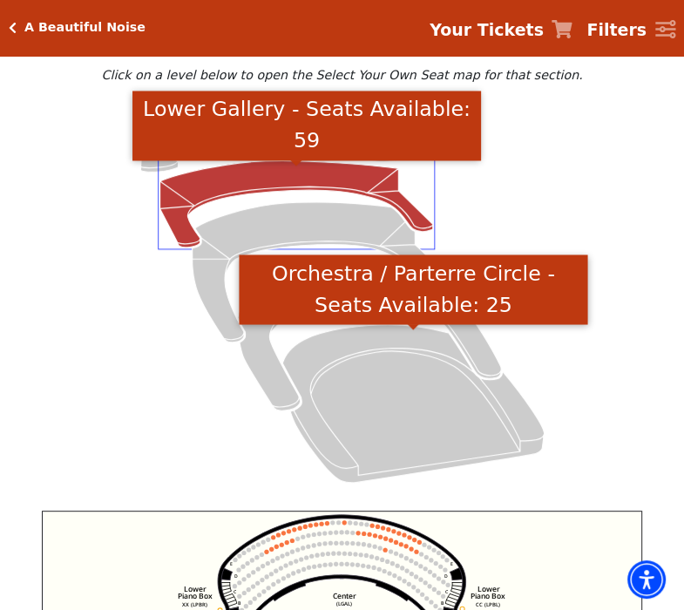
scroll to position [66, 0]
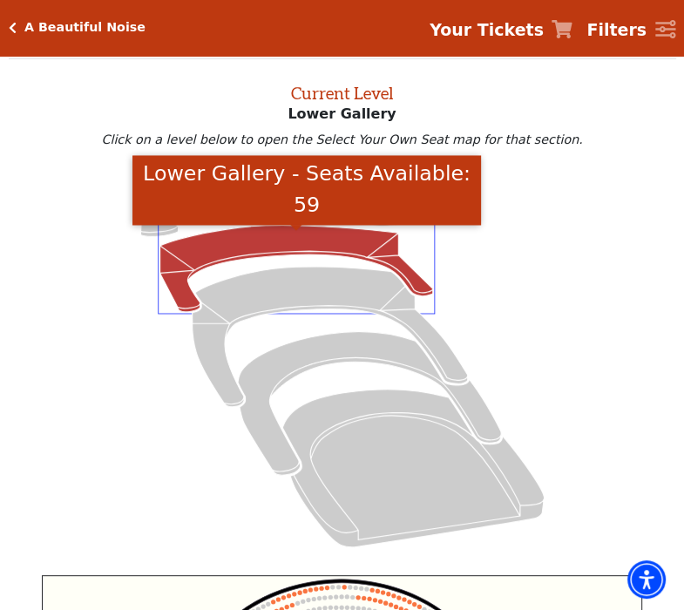
click at [91, 215] on icon at bounding box center [342, 361] width 626 height 396
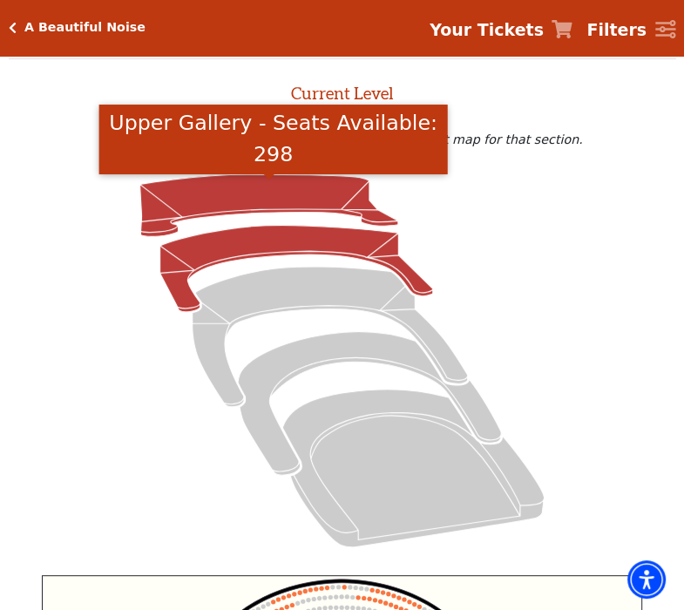
click at [199, 206] on icon "Upper Gallery - Seats Available: 298" at bounding box center [269, 206] width 258 height 62
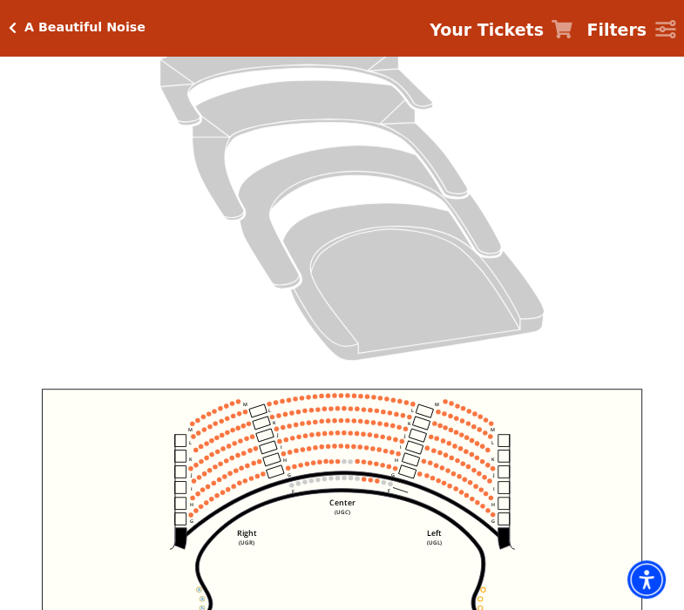
scroll to position [269, 0]
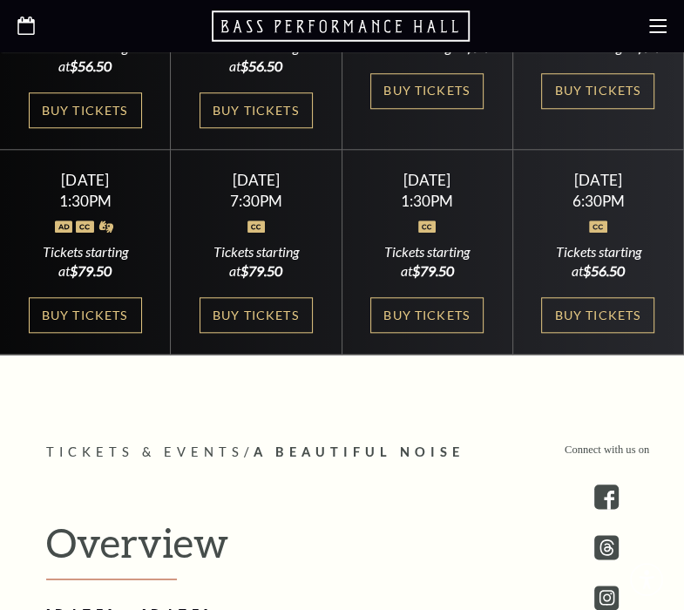
scroll to position [407, 0]
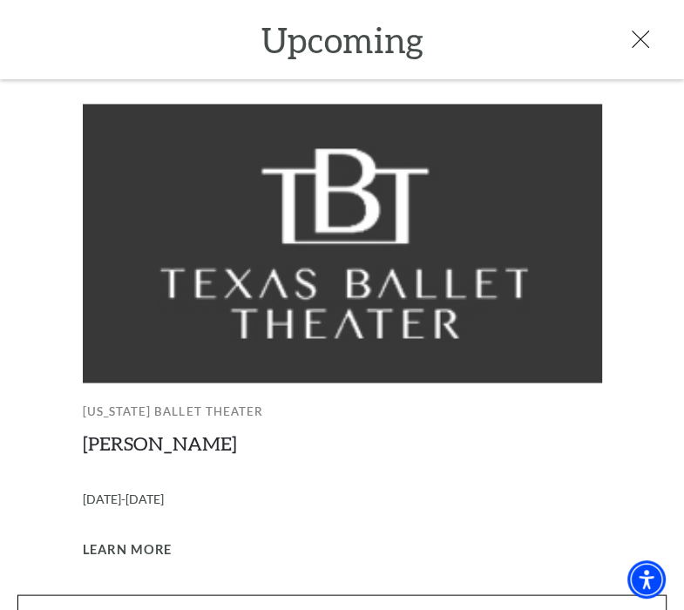
scroll to position [813, 0]
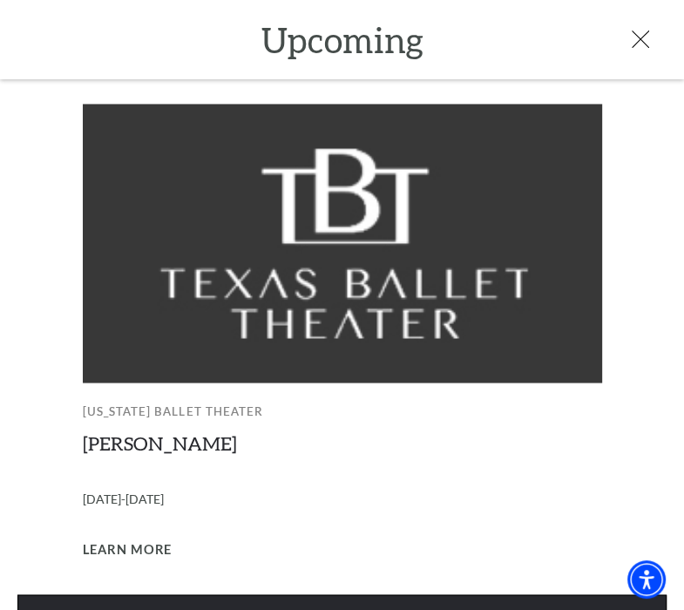
click at [91, 594] on link "View Full Calendar" at bounding box center [341, 618] width 649 height 49
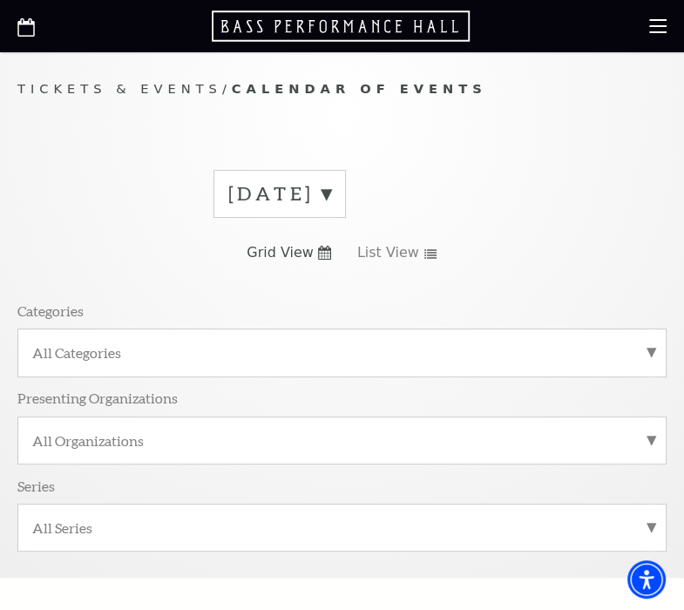
click at [328, 244] on link "Grid View" at bounding box center [289, 252] width 85 height 19
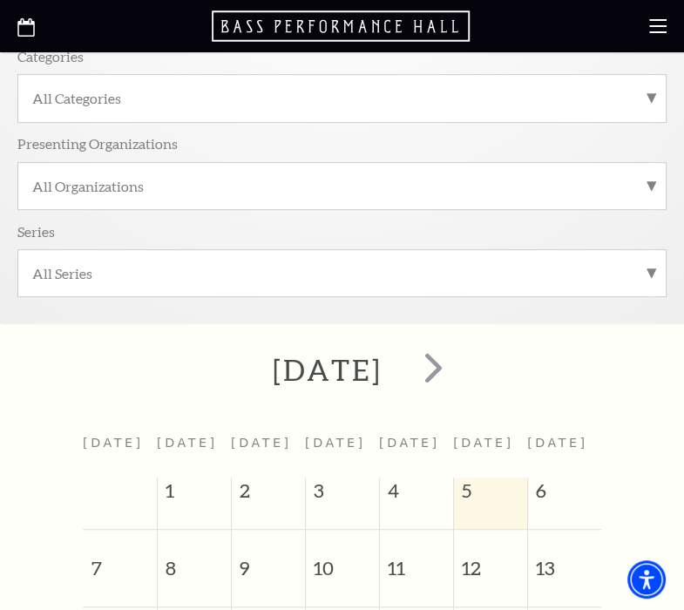
scroll to position [406, 0]
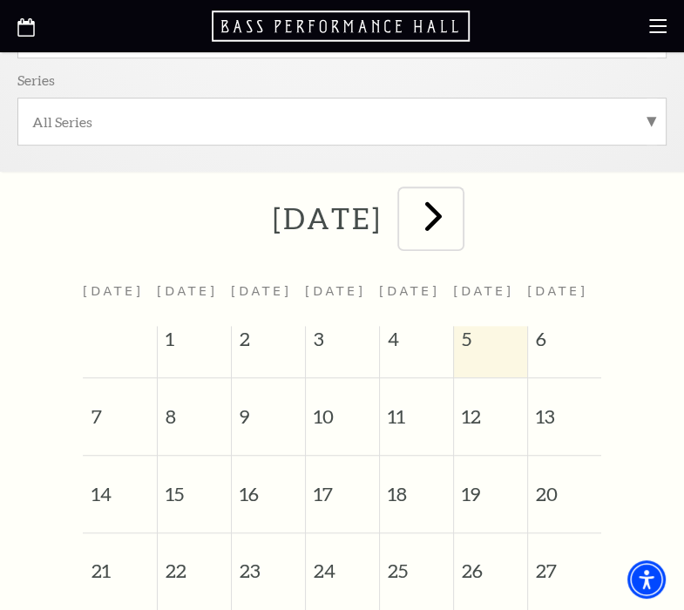
click at [457, 211] on span "next" at bounding box center [433, 216] width 50 height 50
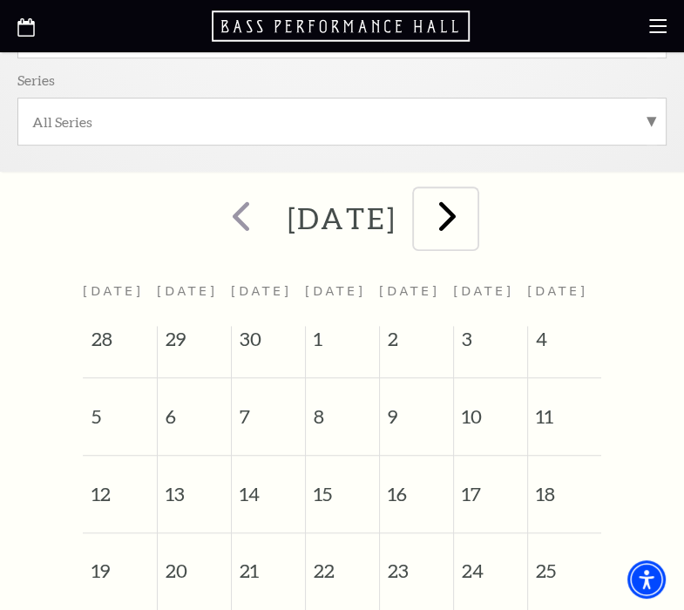
click at [472, 220] on span "next" at bounding box center [448, 216] width 50 height 50
click at [258, 421] on span "4" at bounding box center [268, 408] width 73 height 60
click at [247, 409] on span "4" at bounding box center [268, 408] width 73 height 60
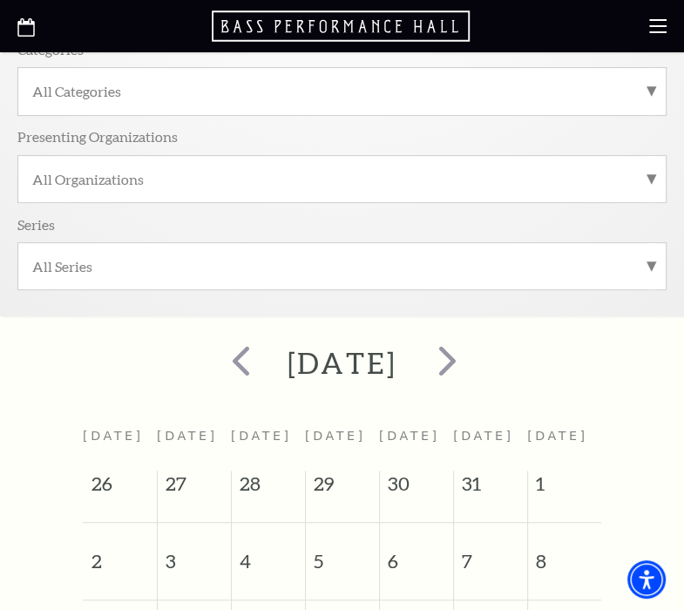
scroll to position [0, 0]
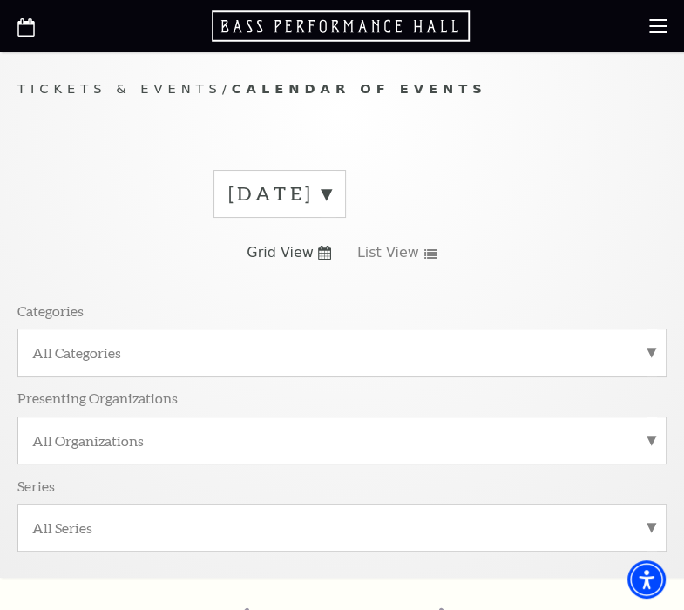
click at [331, 191] on label "September 2025" at bounding box center [279, 193] width 103 height 27
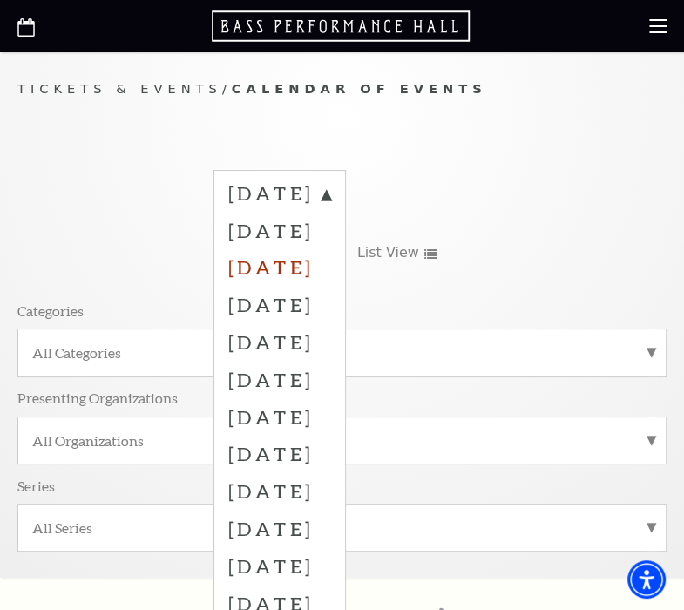
click at [331, 257] on label "November 2025" at bounding box center [279, 266] width 103 height 37
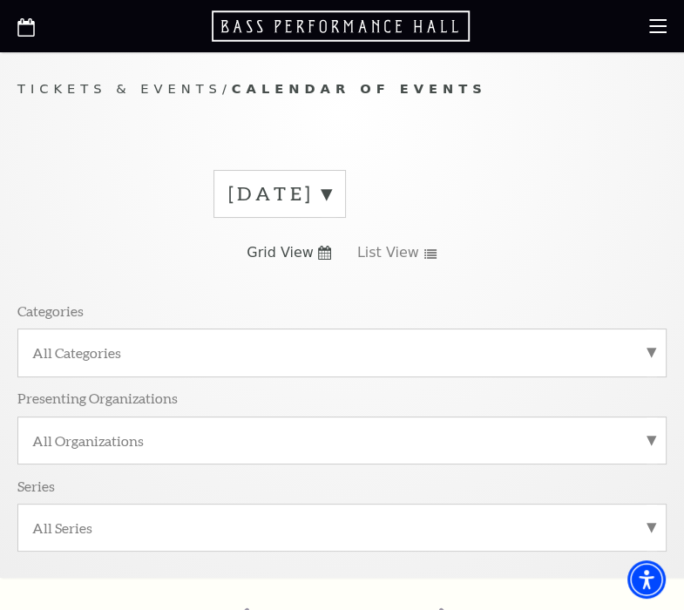
click at [331, 193] on label "September 2025" at bounding box center [279, 193] width 103 height 27
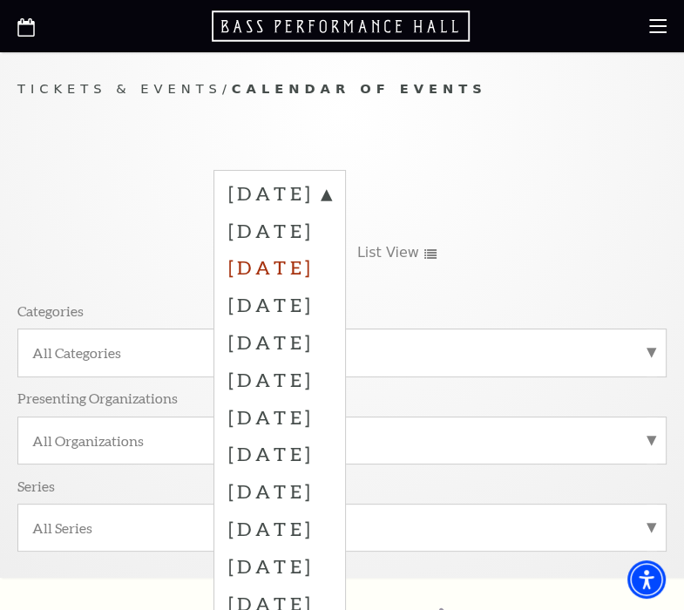
click at [306, 264] on label "November 2025" at bounding box center [279, 266] width 103 height 37
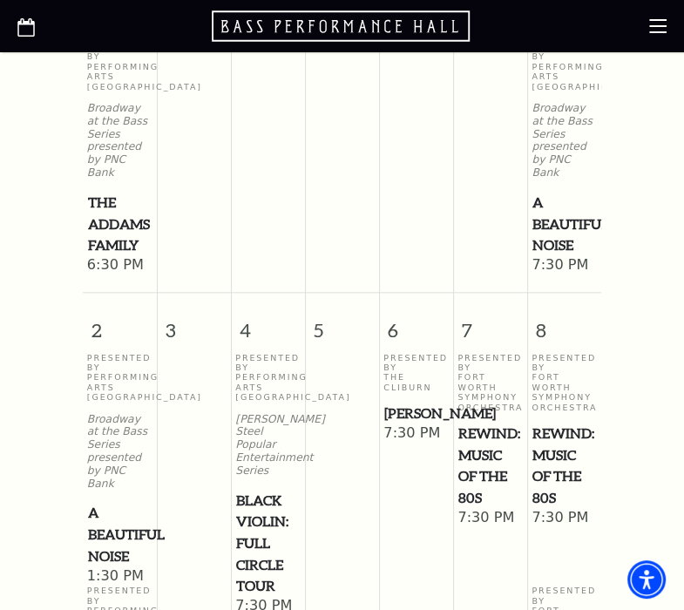
scroll to position [1016, 0]
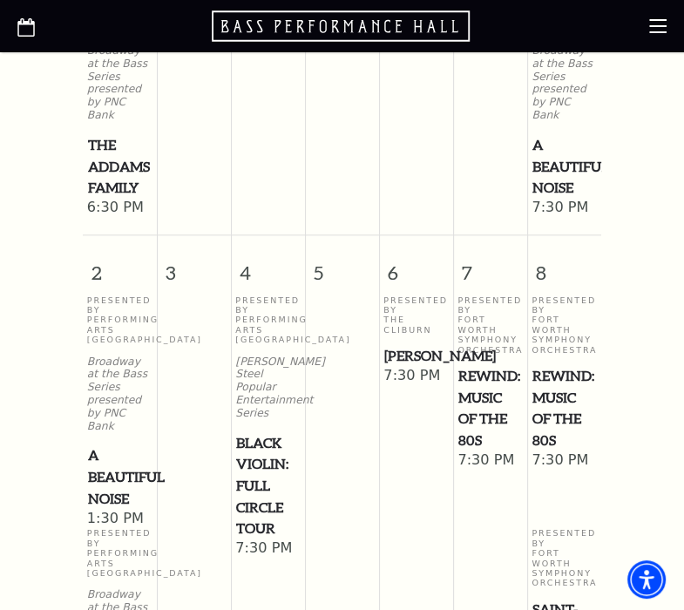
click at [263, 475] on span "Black Violin: Full Circle Tour" at bounding box center [268, 486] width 64 height 108
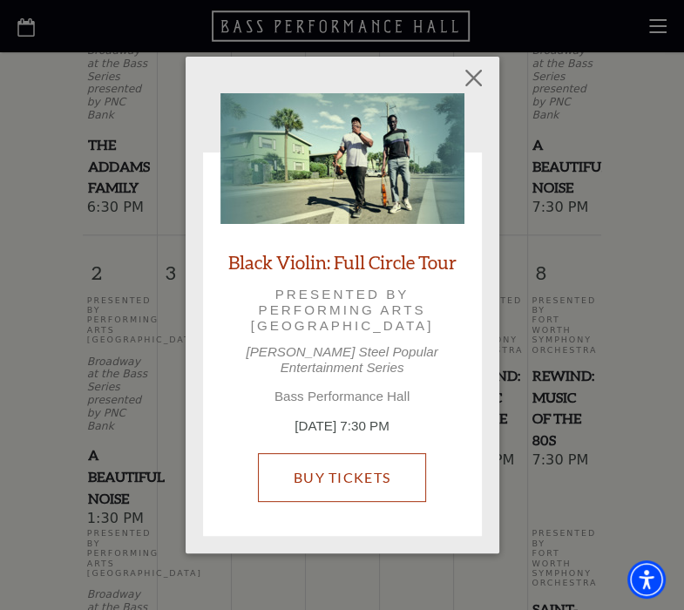
click at [297, 472] on link "Buy Tickets" at bounding box center [342, 477] width 168 height 49
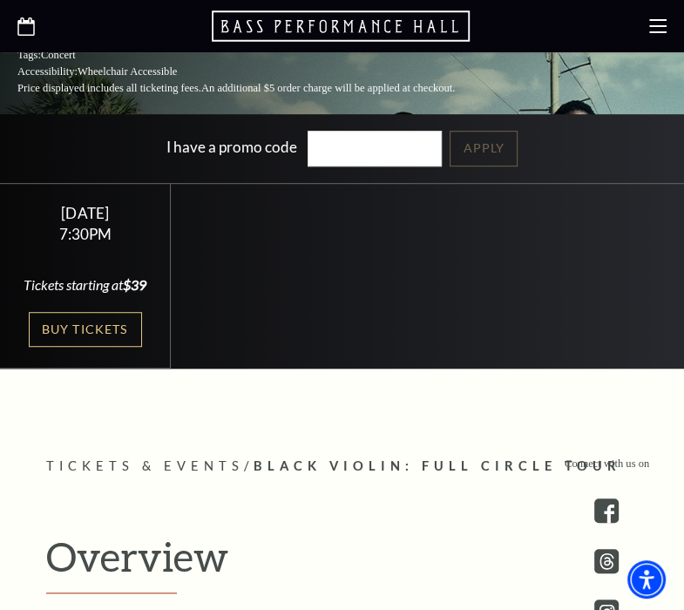
scroll to position [406, 0]
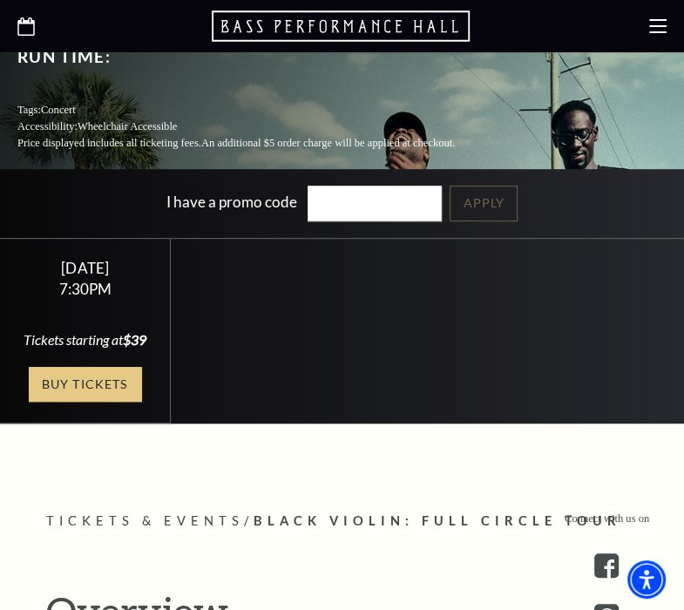
click at [87, 376] on link "Buy Tickets" at bounding box center [85, 385] width 113 height 36
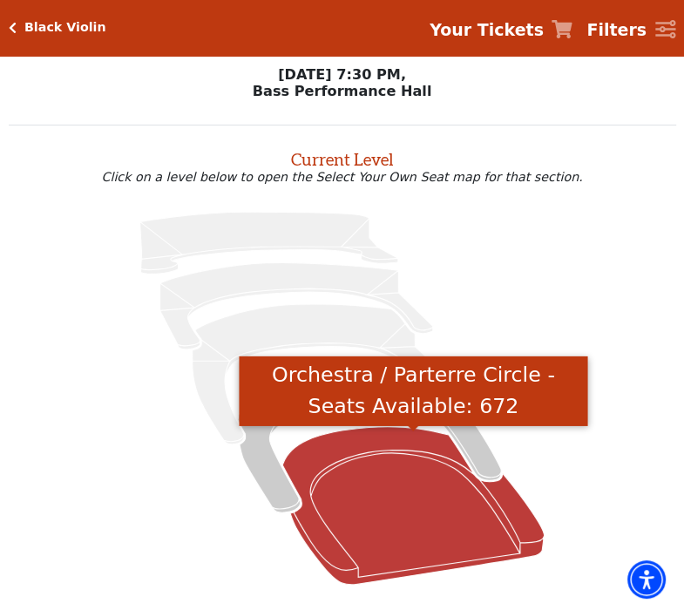
click at [356, 513] on icon "Orchestra / Parterre Circle - Seats Available: 672" at bounding box center [412, 505] width 261 height 158
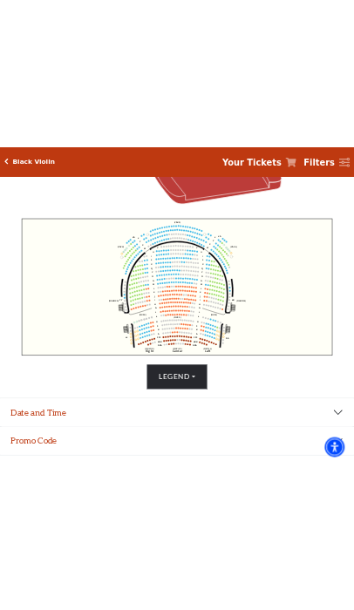
scroll to position [419, 0]
